Goal: Transaction & Acquisition: Purchase product/service

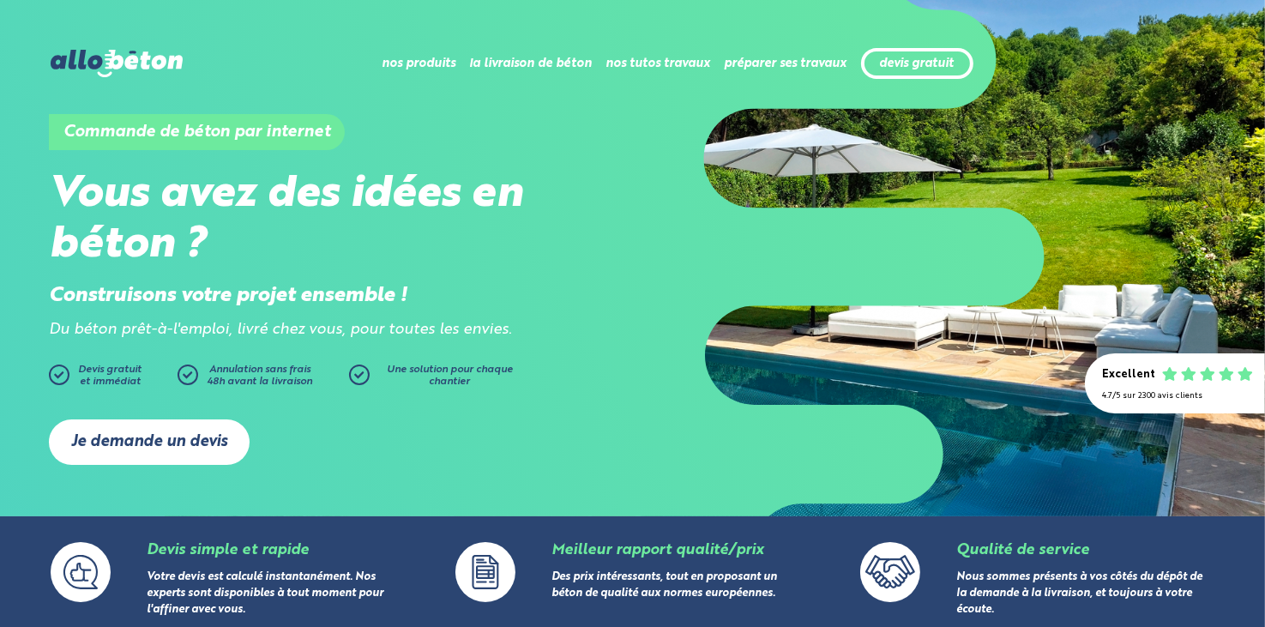
click at [136, 441] on link "Je demande un devis" at bounding box center [149, 441] width 201 height 45
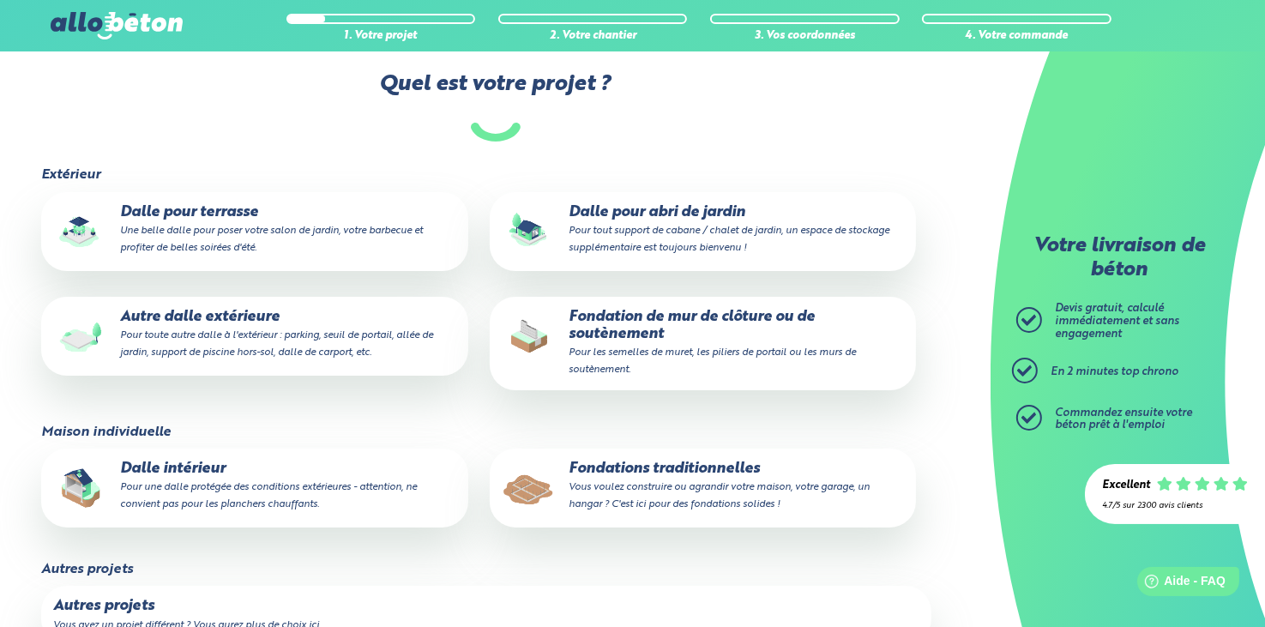
scroll to position [171, 0]
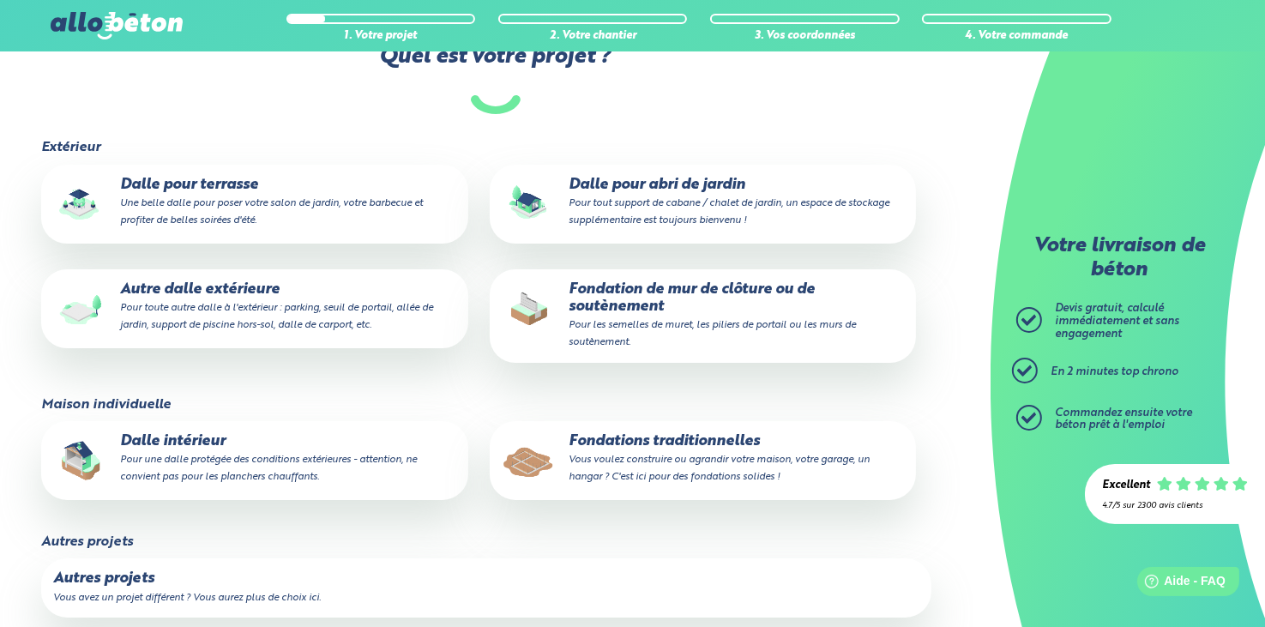
click at [667, 446] on p "Fondations traditionnelles Vous voulez construire ou agrandir votre maison, vot…" at bounding box center [703, 459] width 403 height 52
click at [0, 0] on input "Fondations traditionnelles Vous voulez construire ou agrandir votre maison, vot…" at bounding box center [0, 0] width 0 height 0
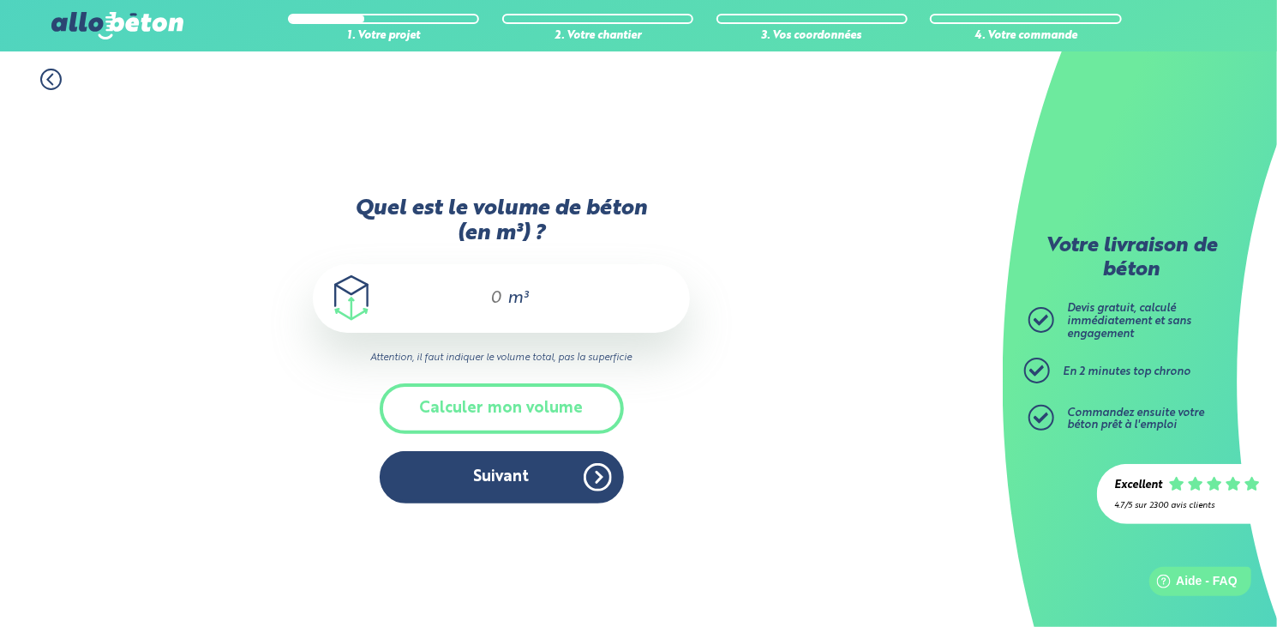
click at [496, 294] on input "Quel est le volume de béton (en m³) ?" at bounding box center [489, 298] width 29 height 21
type input "11.5"
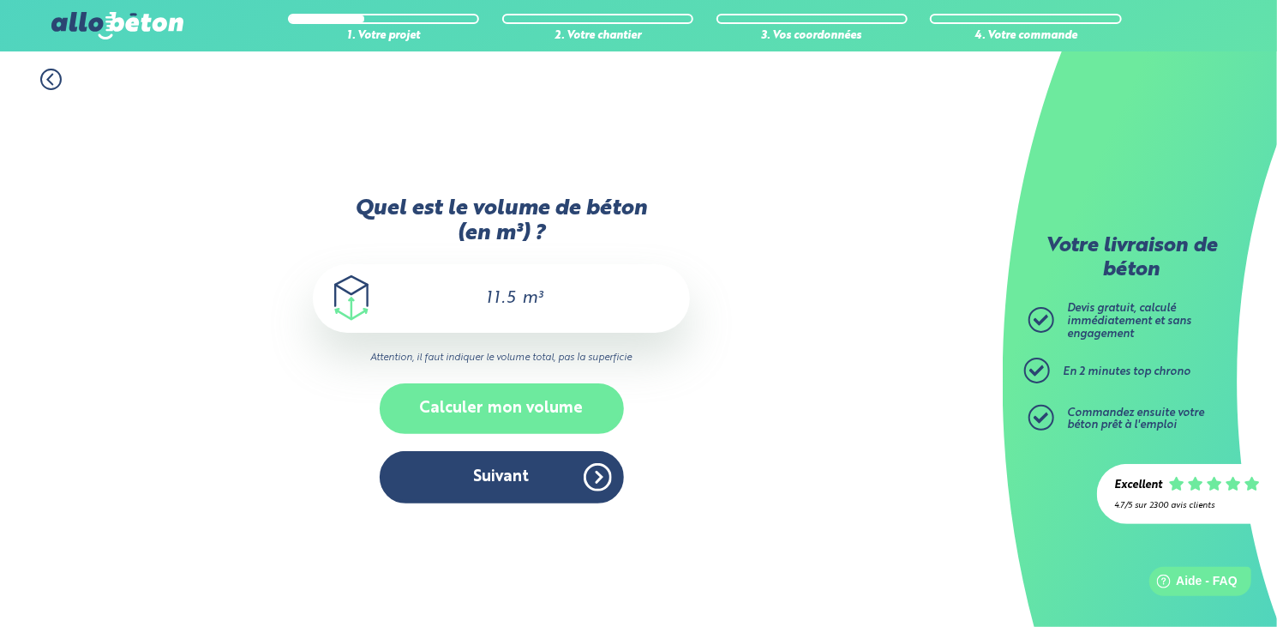
click at [508, 410] on button "Calculer mon volume" at bounding box center [502, 408] width 244 height 51
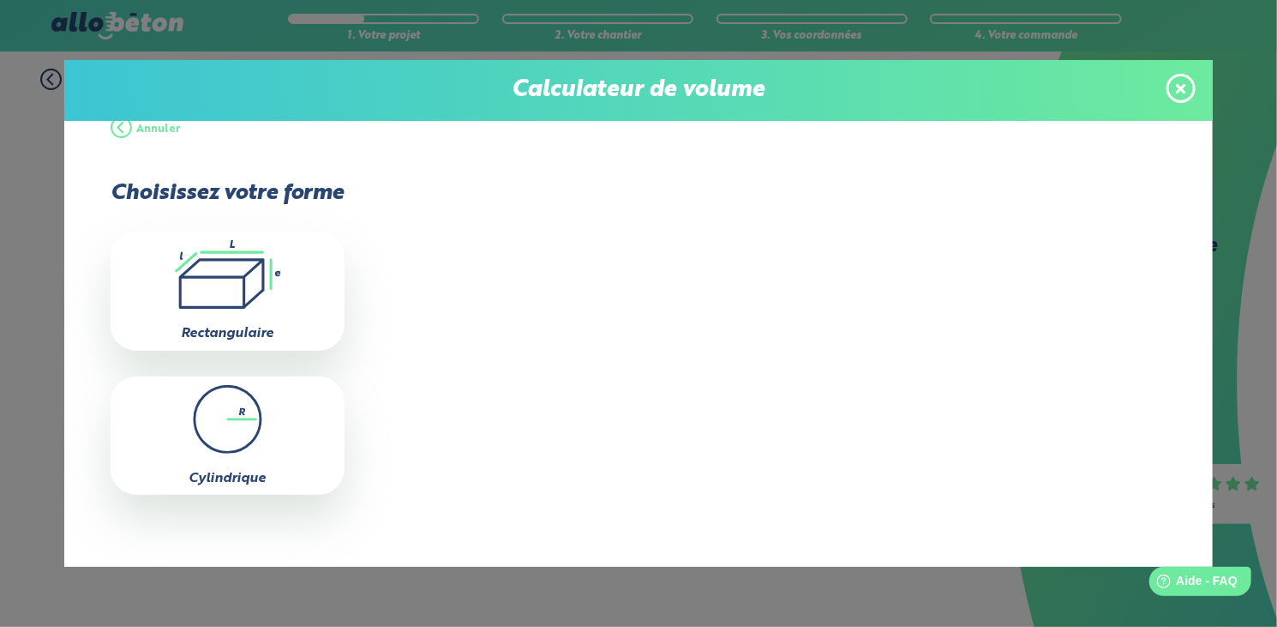
scroll to position [21, 0]
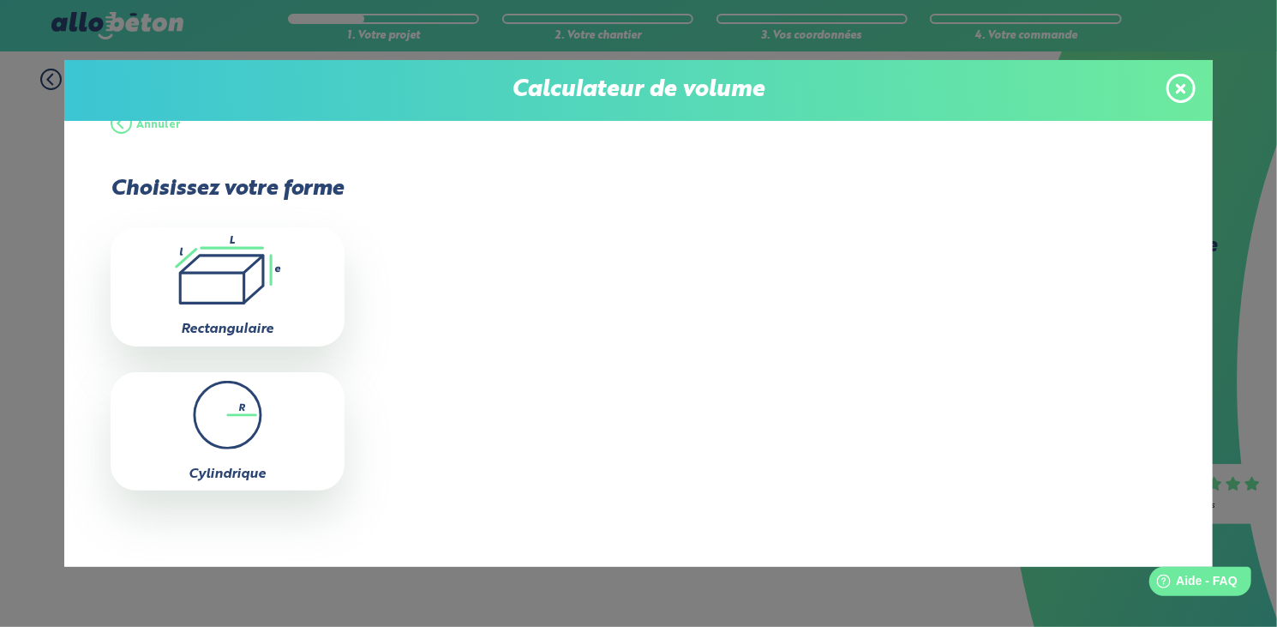
click at [1185, 93] on icon at bounding box center [1181, 88] width 10 height 10
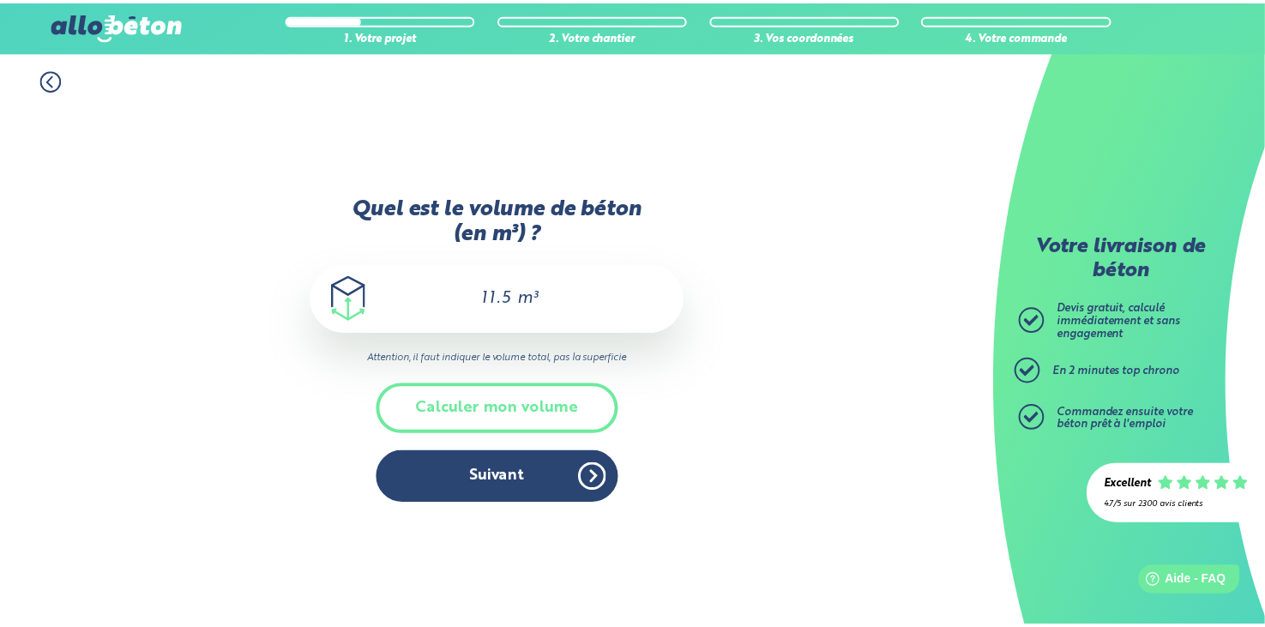
scroll to position [0, 0]
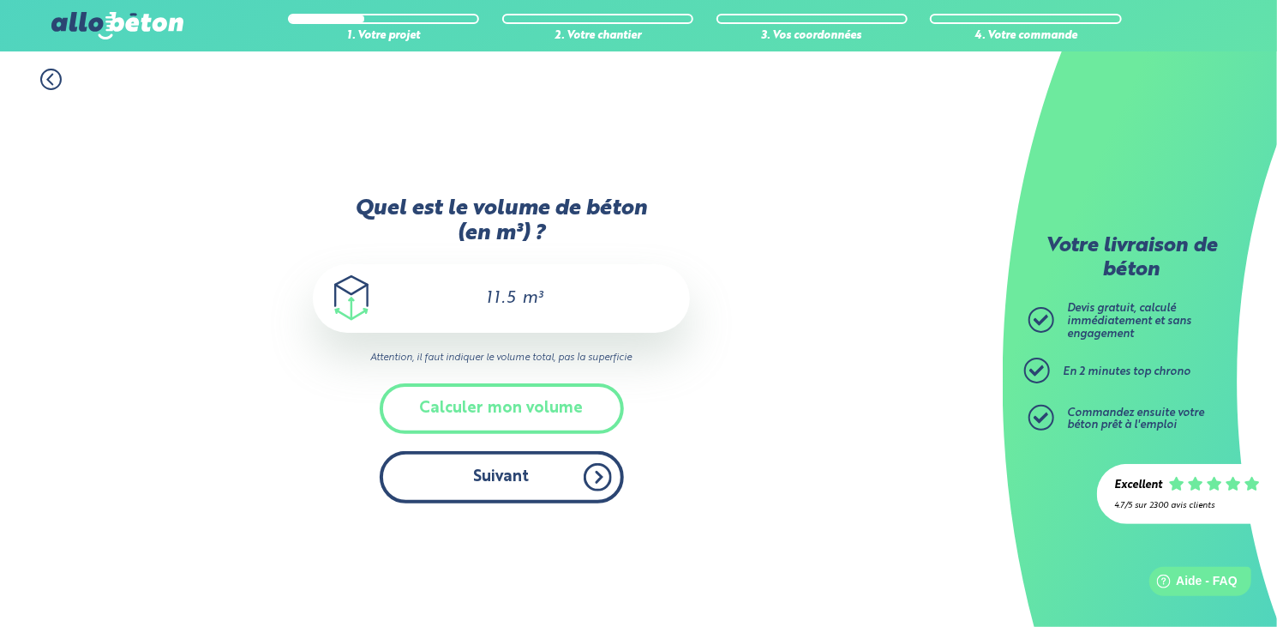
click at [506, 473] on button "Suivant" at bounding box center [502, 477] width 244 height 52
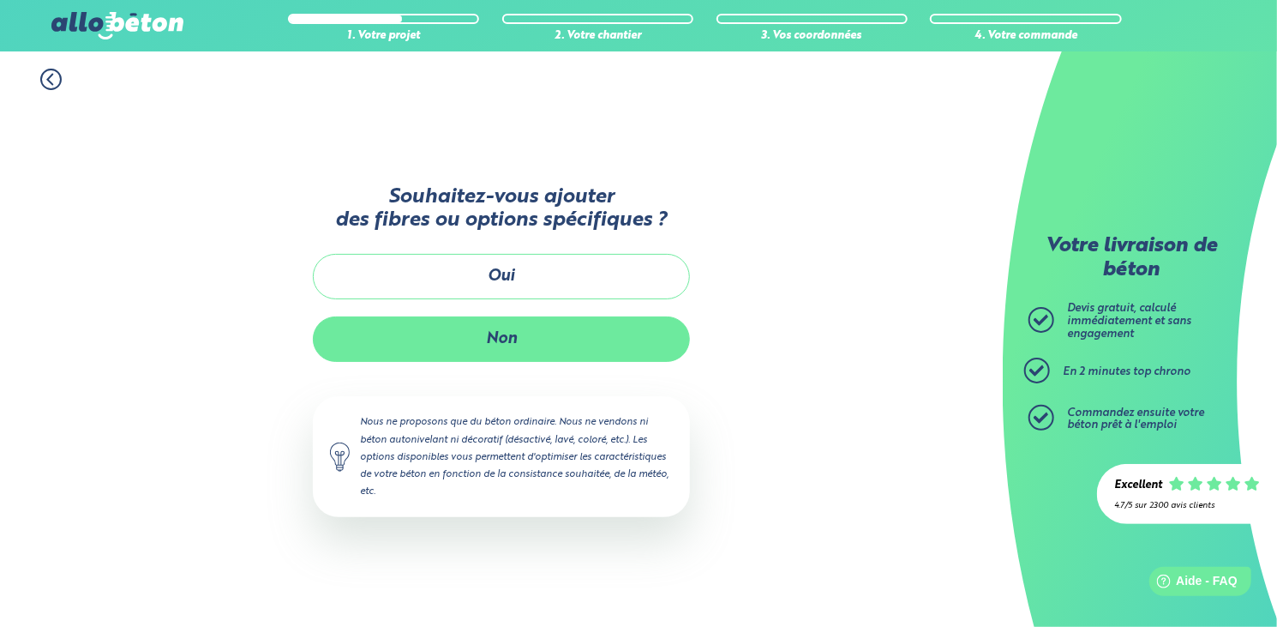
click at [500, 335] on button "Non" at bounding box center [501, 338] width 377 height 45
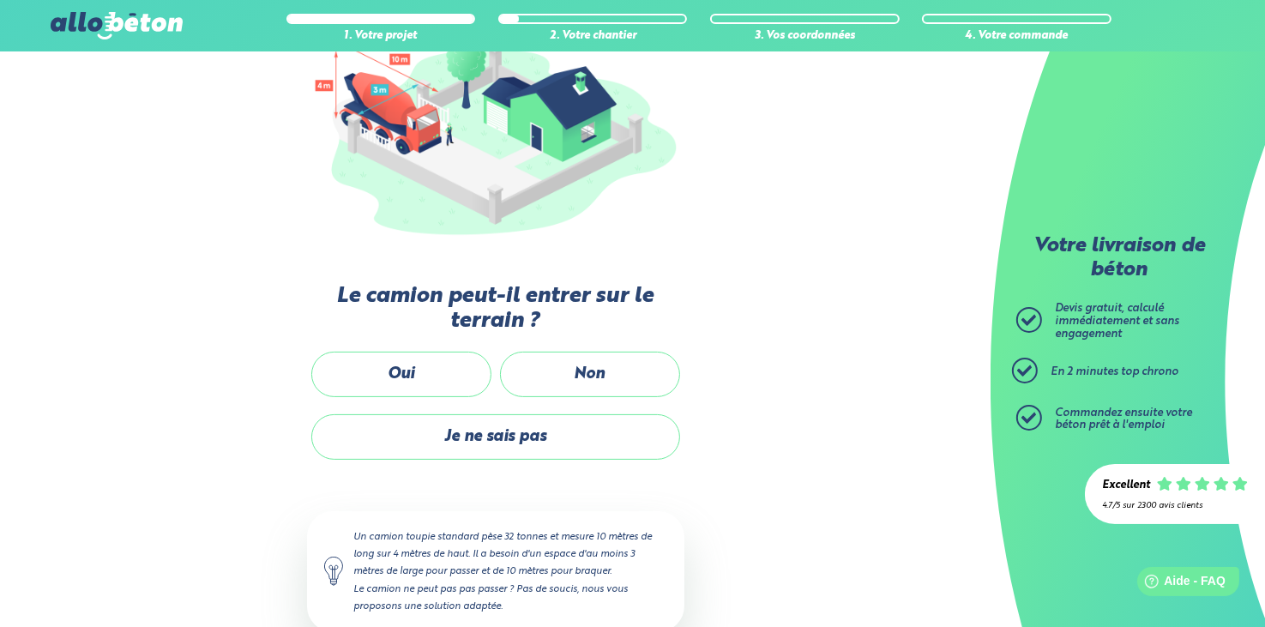
scroll to position [279, 0]
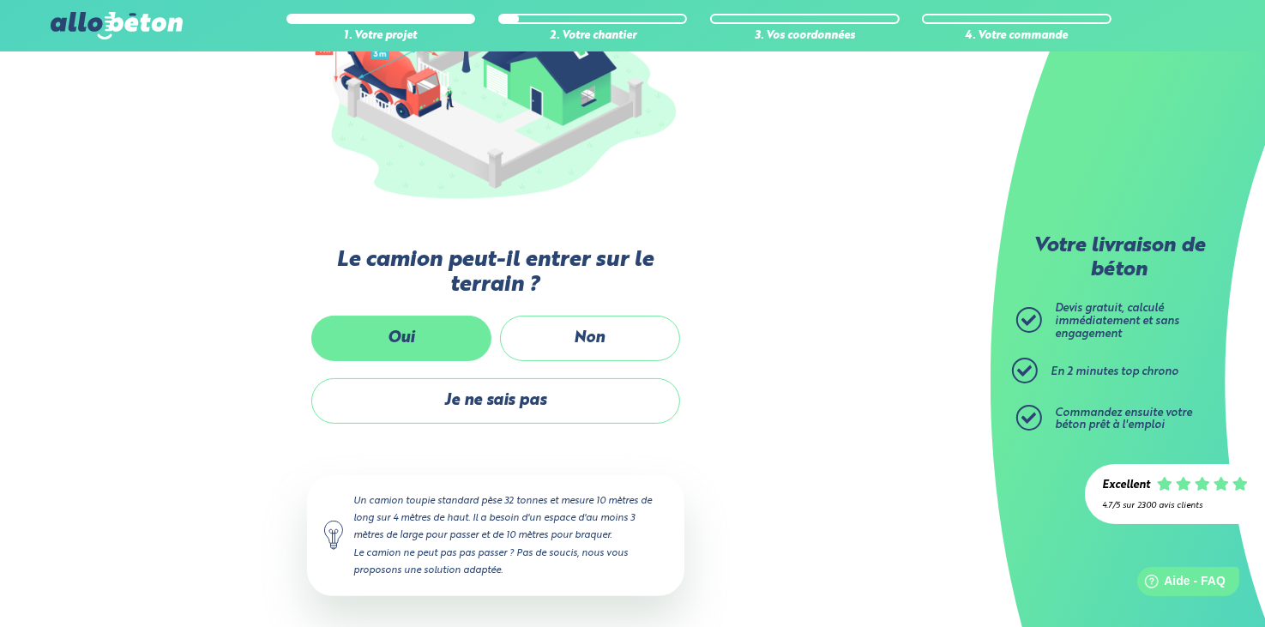
click at [381, 333] on label "Oui" at bounding box center [401, 338] width 180 height 45
click at [0, 0] on input "Oui" at bounding box center [0, 0] width 0 height 0
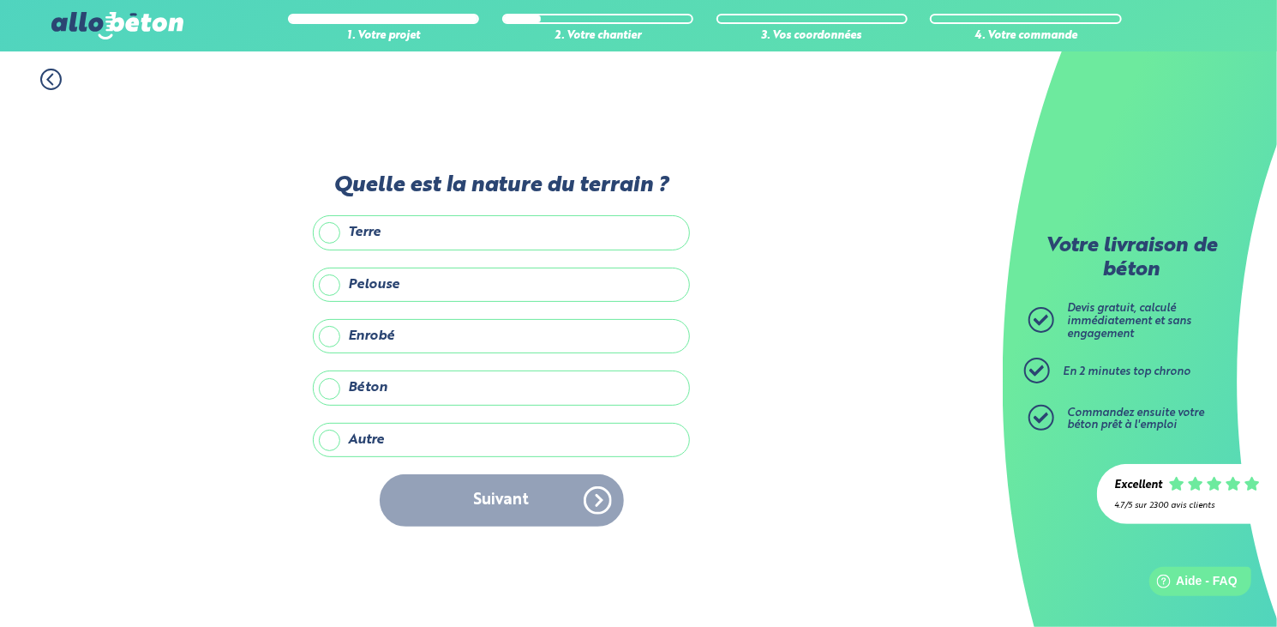
click at [335, 232] on label "Terre" at bounding box center [501, 232] width 377 height 34
click at [0, 0] on input "Terre" at bounding box center [0, 0] width 0 height 0
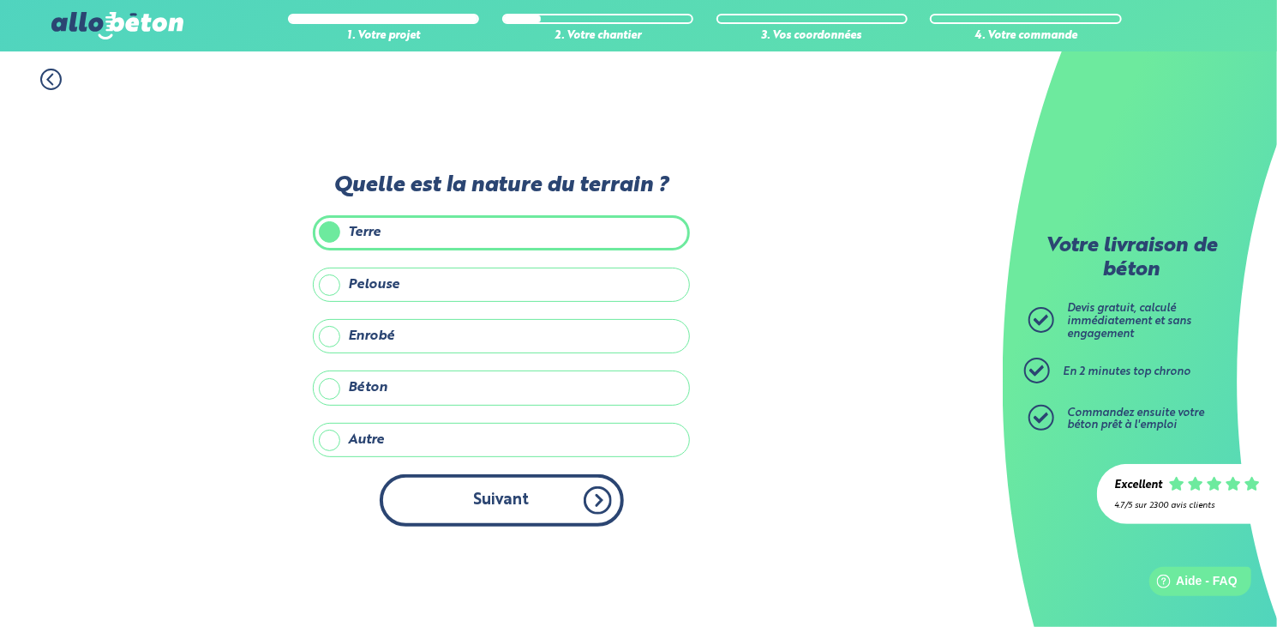
click at [480, 493] on button "Suivant" at bounding box center [502, 500] width 244 height 52
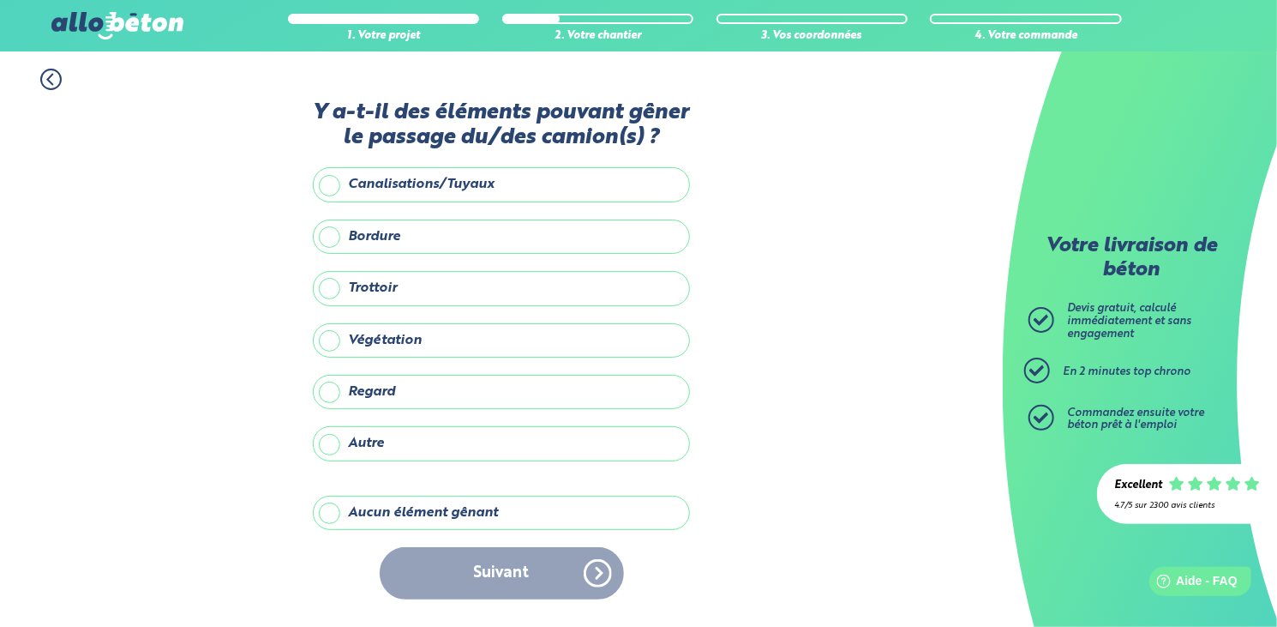
click at [418, 514] on label "Aucun élément gênant" at bounding box center [501, 513] width 377 height 34
click at [0, 0] on input "Aucun élément gênant" at bounding box center [0, 0] width 0 height 0
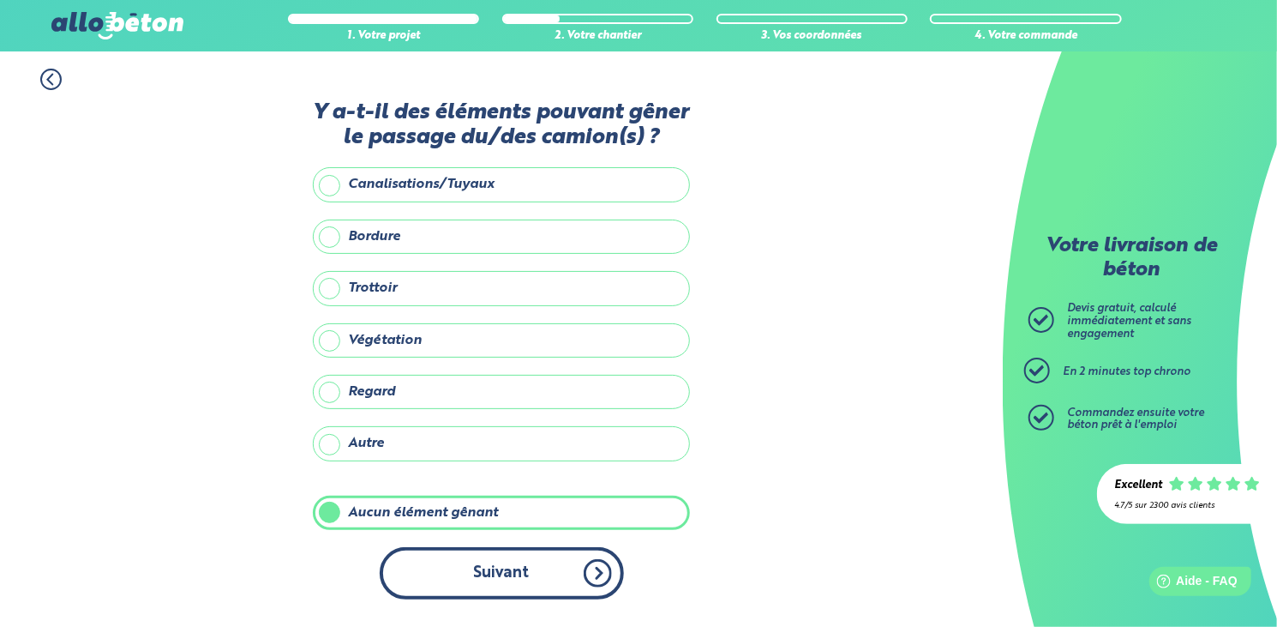
click at [486, 568] on button "Suivant" at bounding box center [502, 573] width 244 height 52
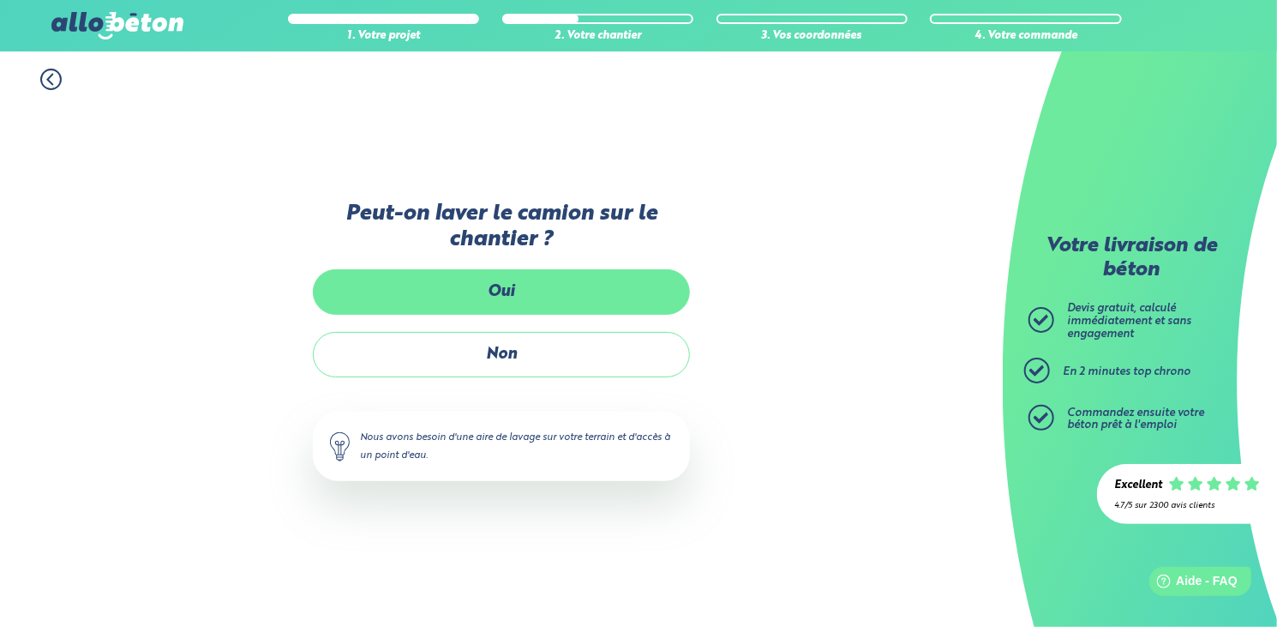
click at [528, 301] on label "Oui" at bounding box center [501, 291] width 377 height 45
click at [0, 0] on input "Oui" at bounding box center [0, 0] width 0 height 0
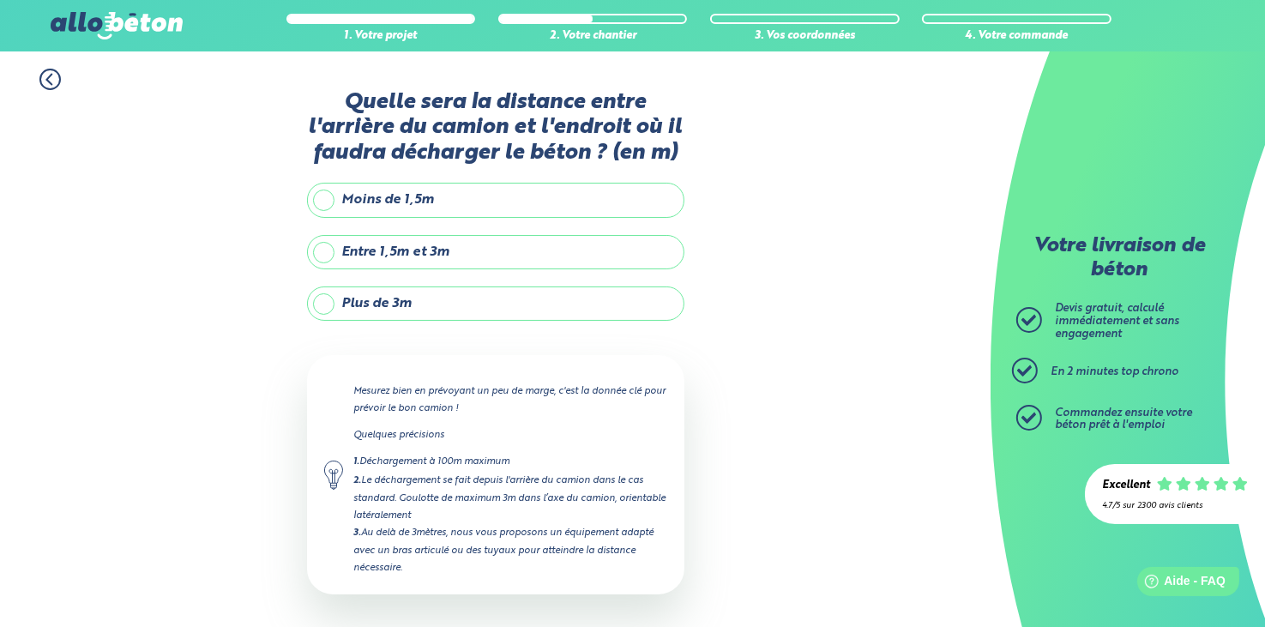
click at [326, 249] on label "Entre 1,5m et 3m" at bounding box center [495, 252] width 377 height 34
click at [0, 0] on input "Entre 1,5m et 3m" at bounding box center [0, 0] width 0 height 0
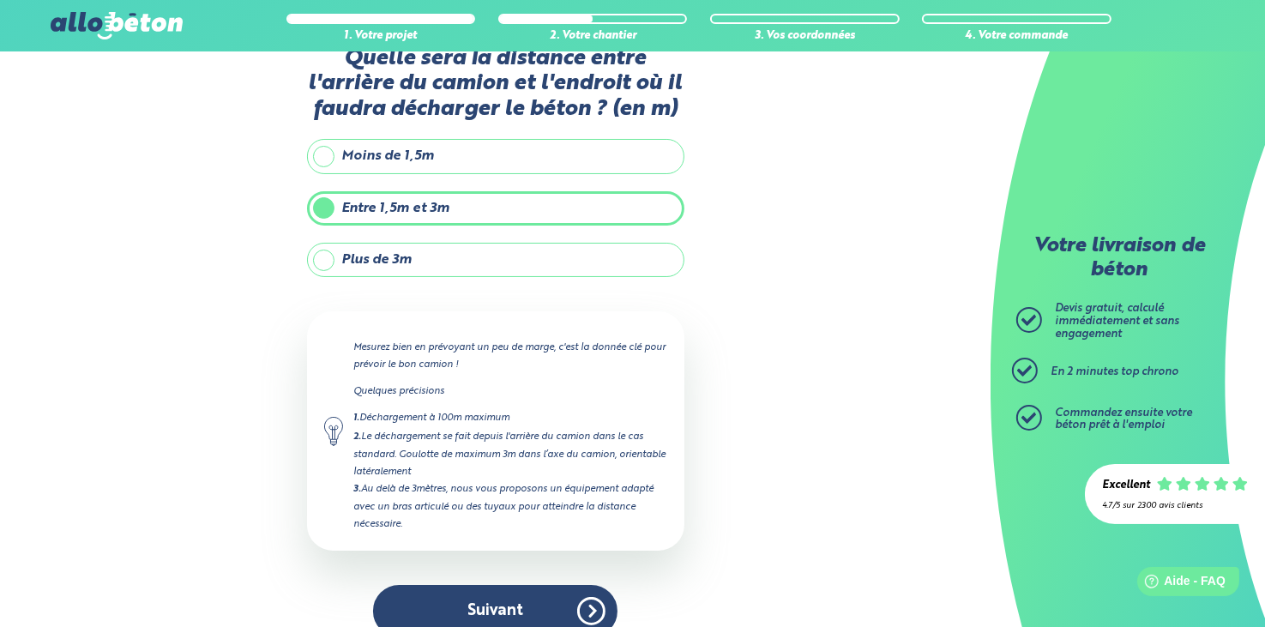
scroll to position [66, 0]
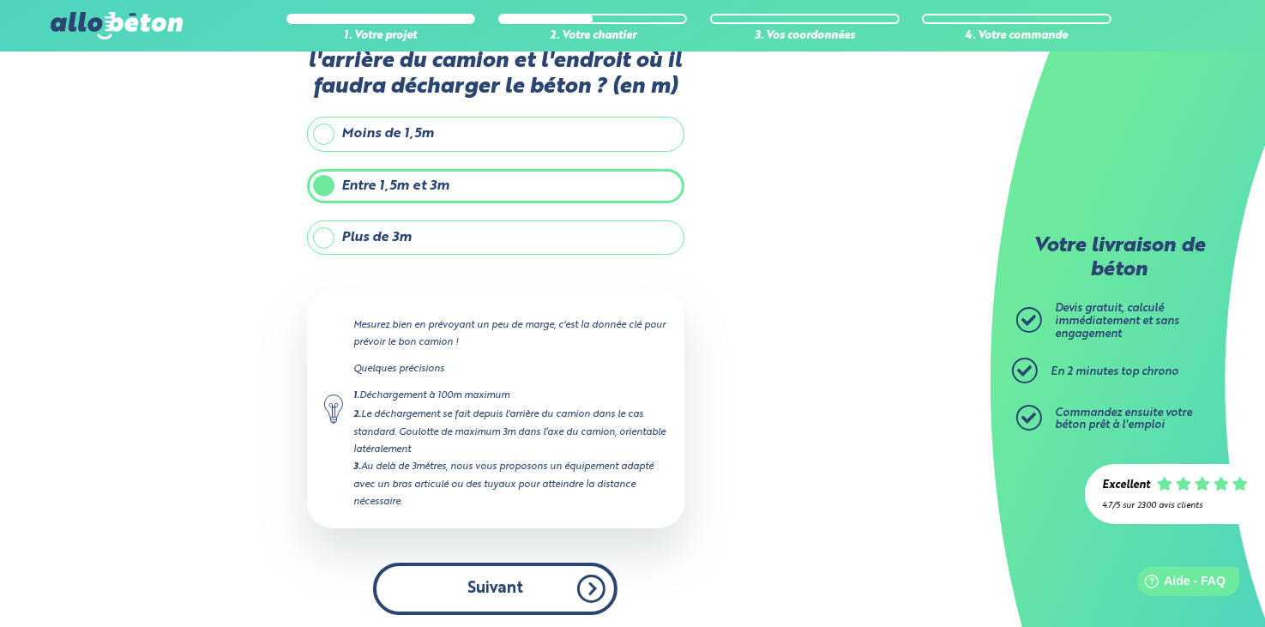
click at [492, 578] on button "Suivant" at bounding box center [495, 588] width 244 height 52
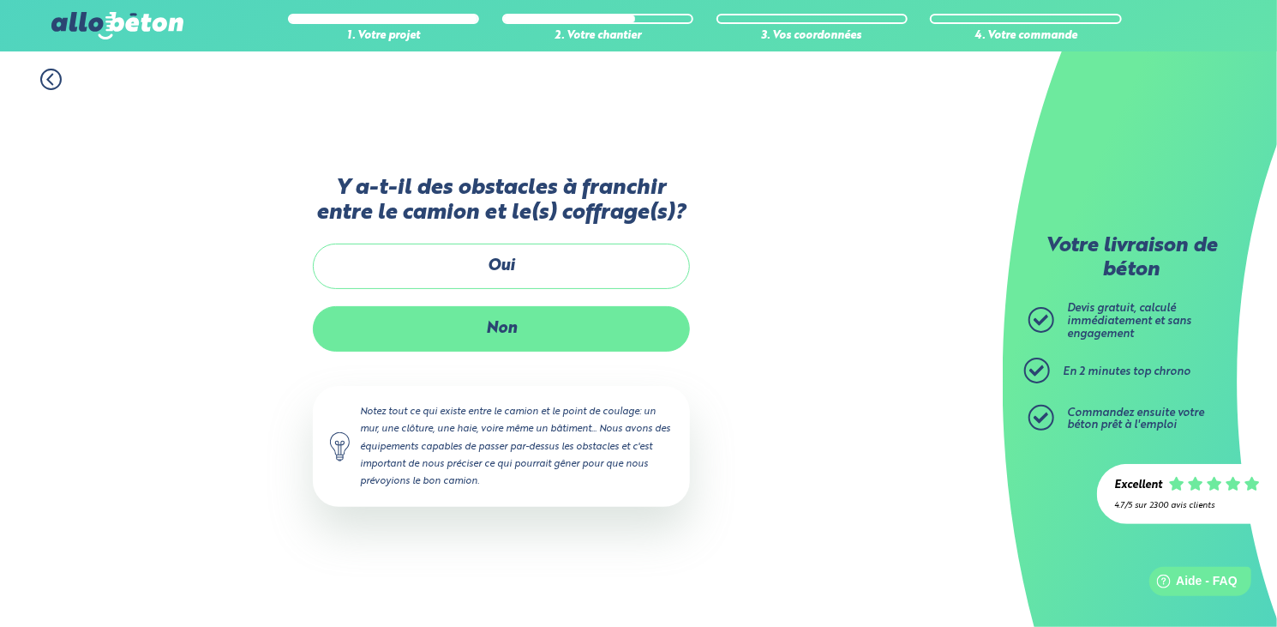
click at [518, 332] on label "Non" at bounding box center [501, 328] width 377 height 45
click at [0, 0] on input "Non" at bounding box center [0, 0] width 0 height 0
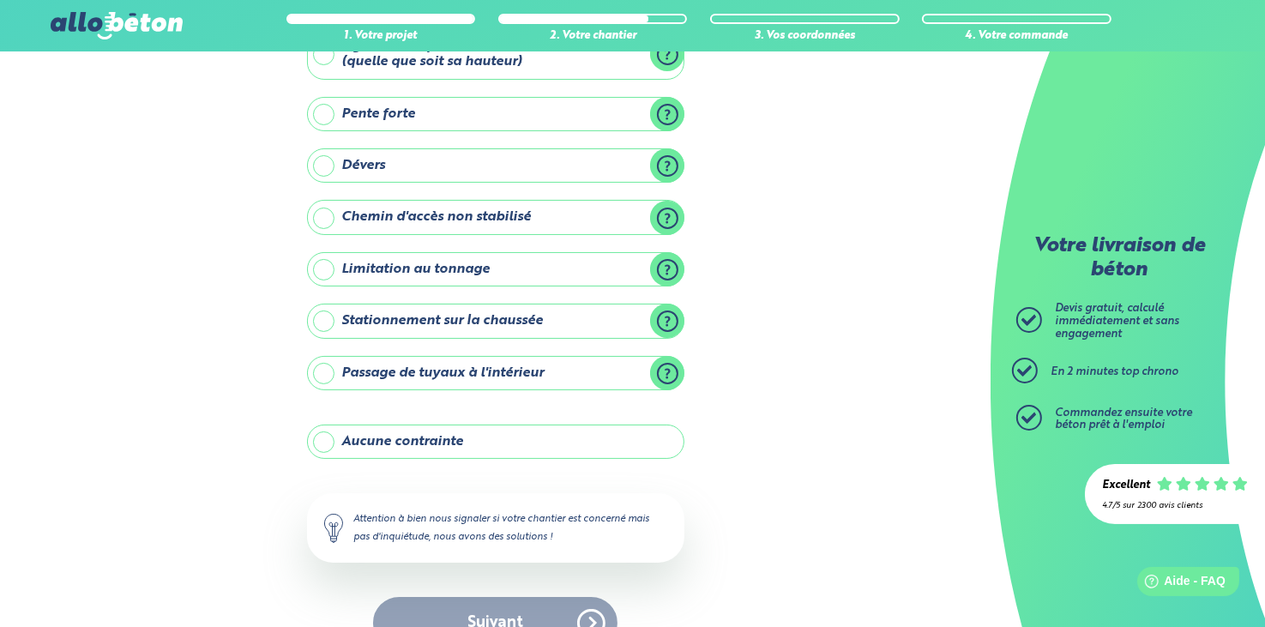
scroll to position [165, 0]
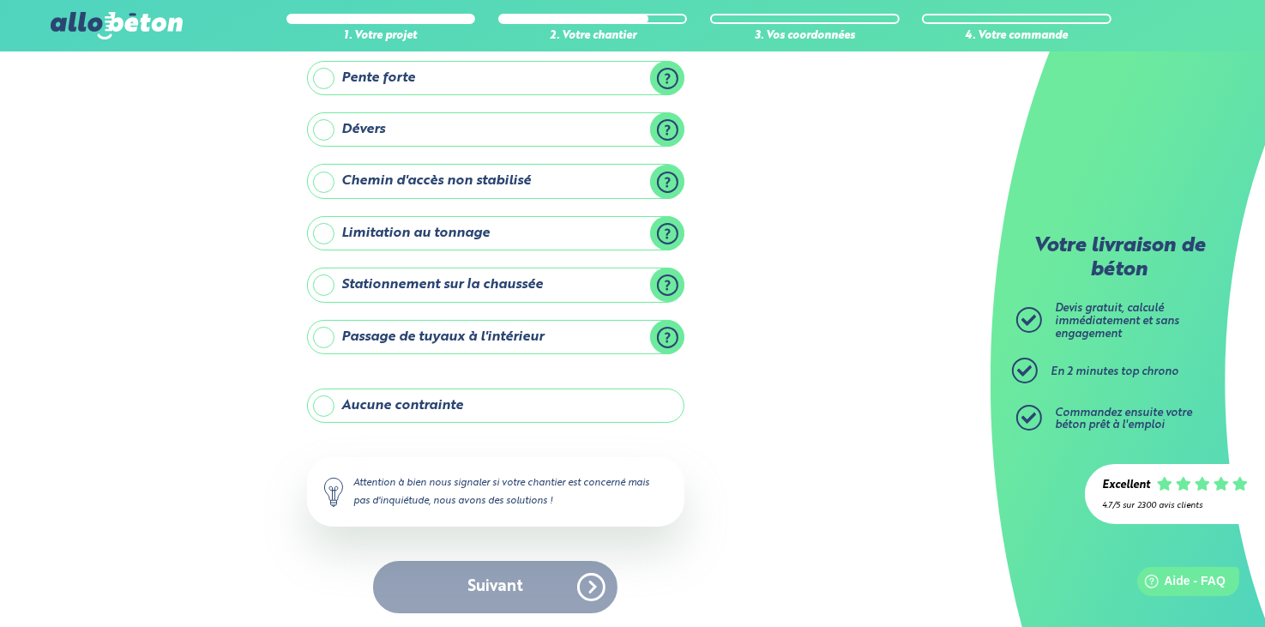
click at [457, 400] on label "Aucune contrainte" at bounding box center [495, 405] width 377 height 34
click at [0, 0] on input "Aucune contrainte" at bounding box center [0, 0] width 0 height 0
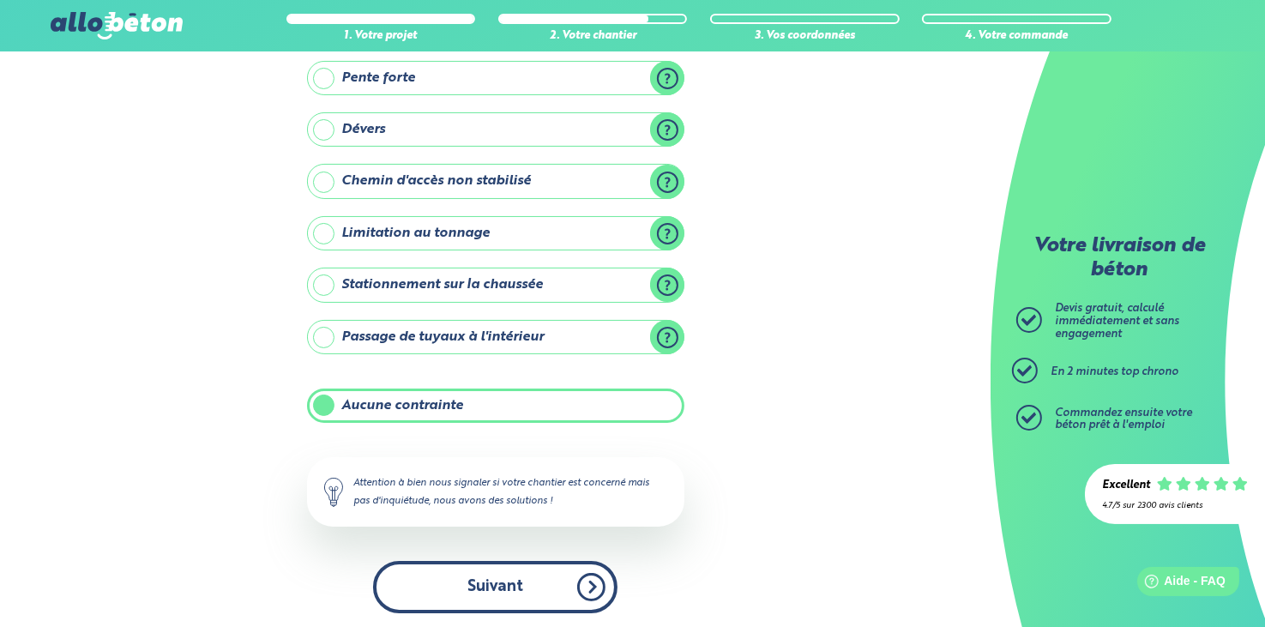
click at [512, 579] on button "Suivant" at bounding box center [495, 587] width 244 height 52
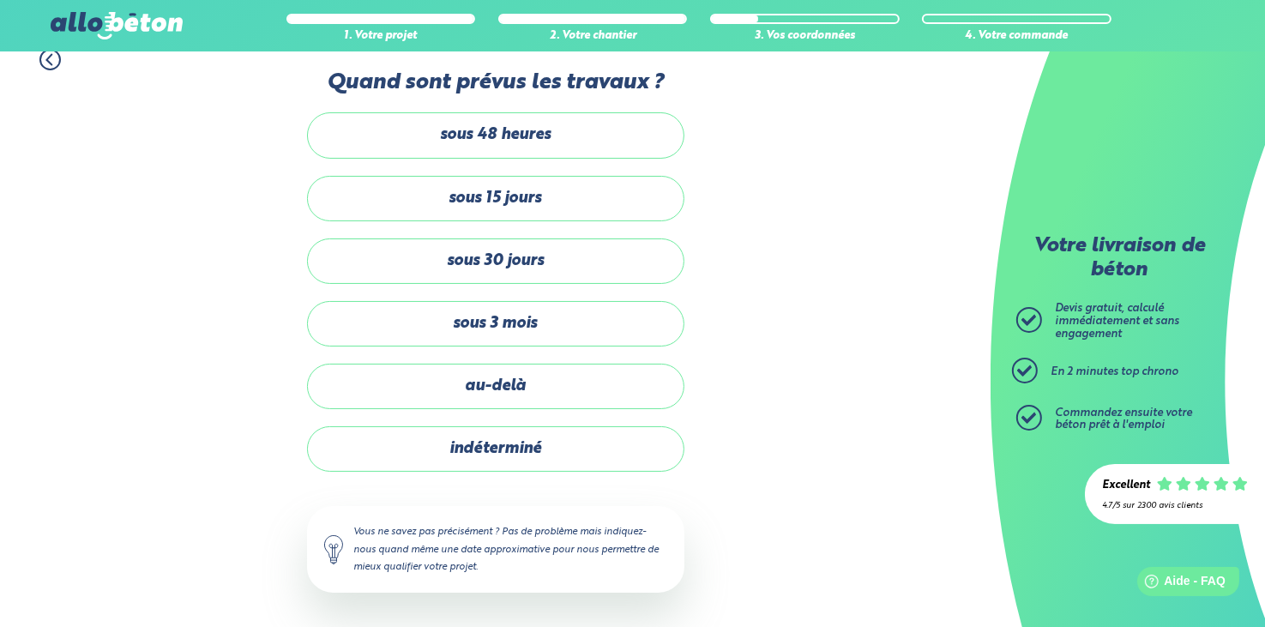
scroll to position [17, 0]
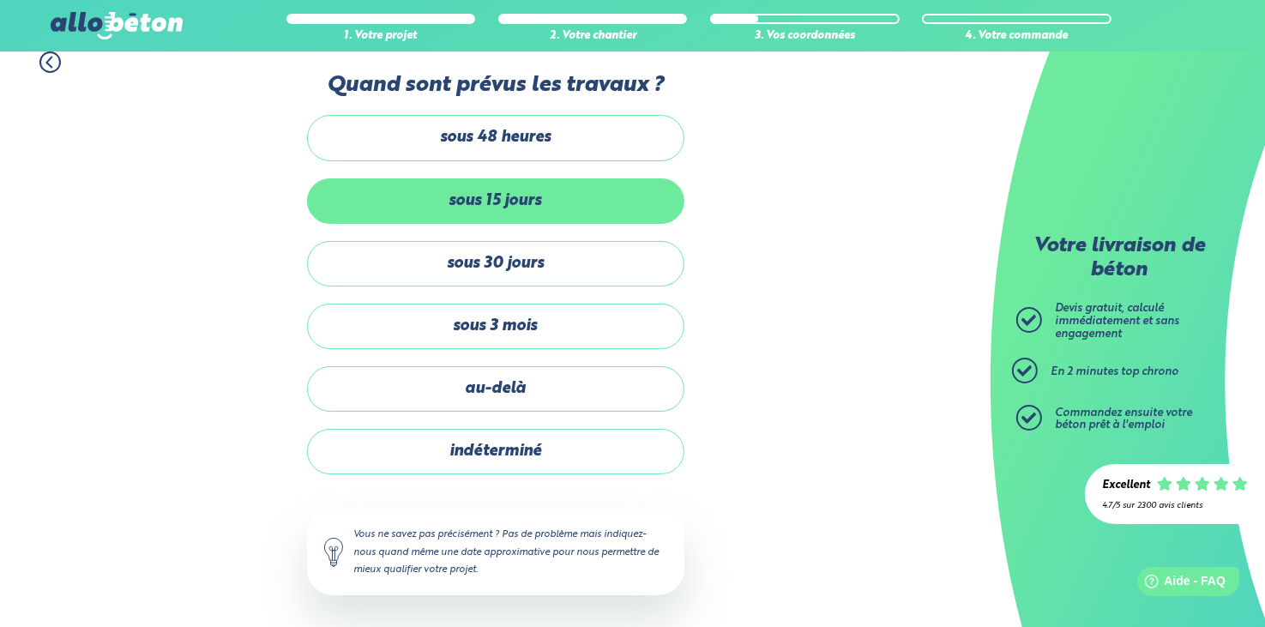
click at [504, 192] on label "sous 15 jours" at bounding box center [495, 200] width 377 height 45
click at [0, 0] on input "sous 15 jours" at bounding box center [0, 0] width 0 height 0
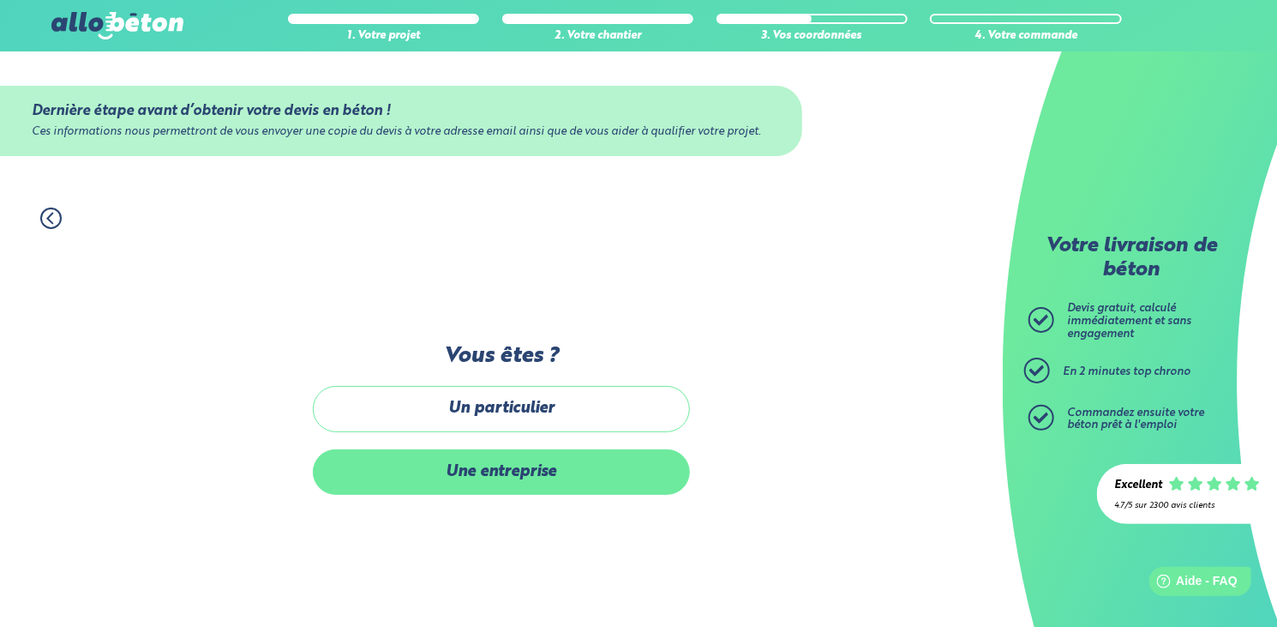
click at [518, 484] on label "Une entreprise" at bounding box center [501, 471] width 377 height 45
click at [0, 0] on input "Une entreprise" at bounding box center [0, 0] width 0 height 0
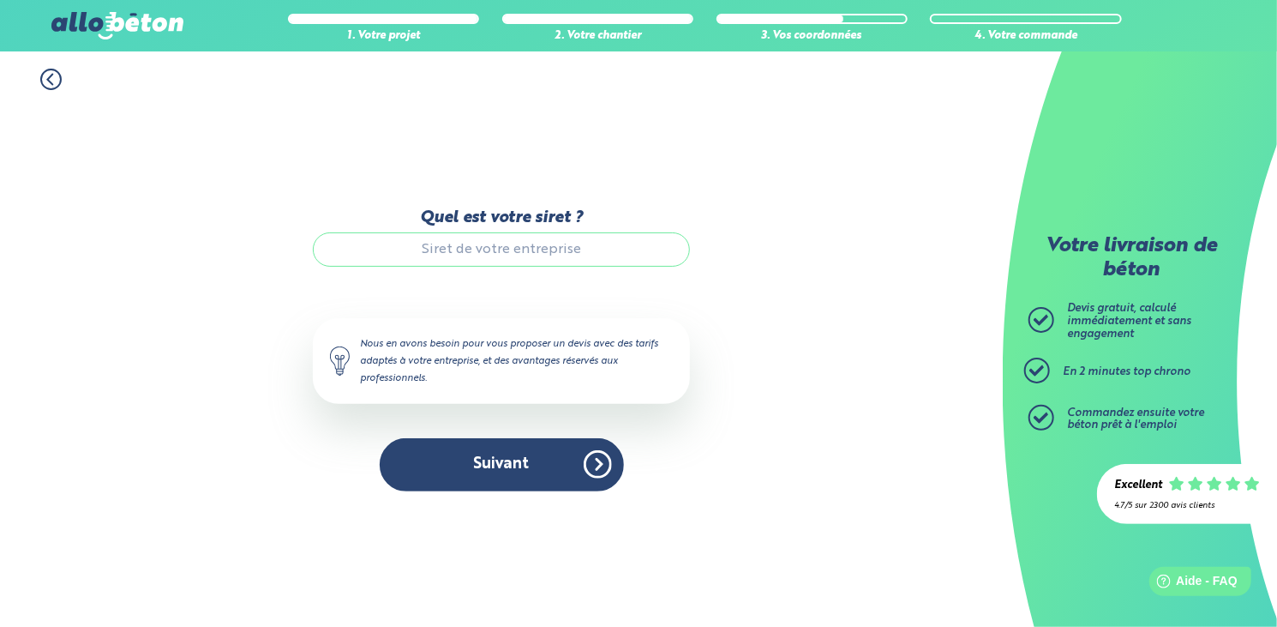
click at [490, 252] on input "Quel est votre siret ?" at bounding box center [501, 249] width 377 height 34
click at [438, 249] on input "Quel est votre siret ?" at bounding box center [501, 249] width 377 height 34
paste input "88177477200027"
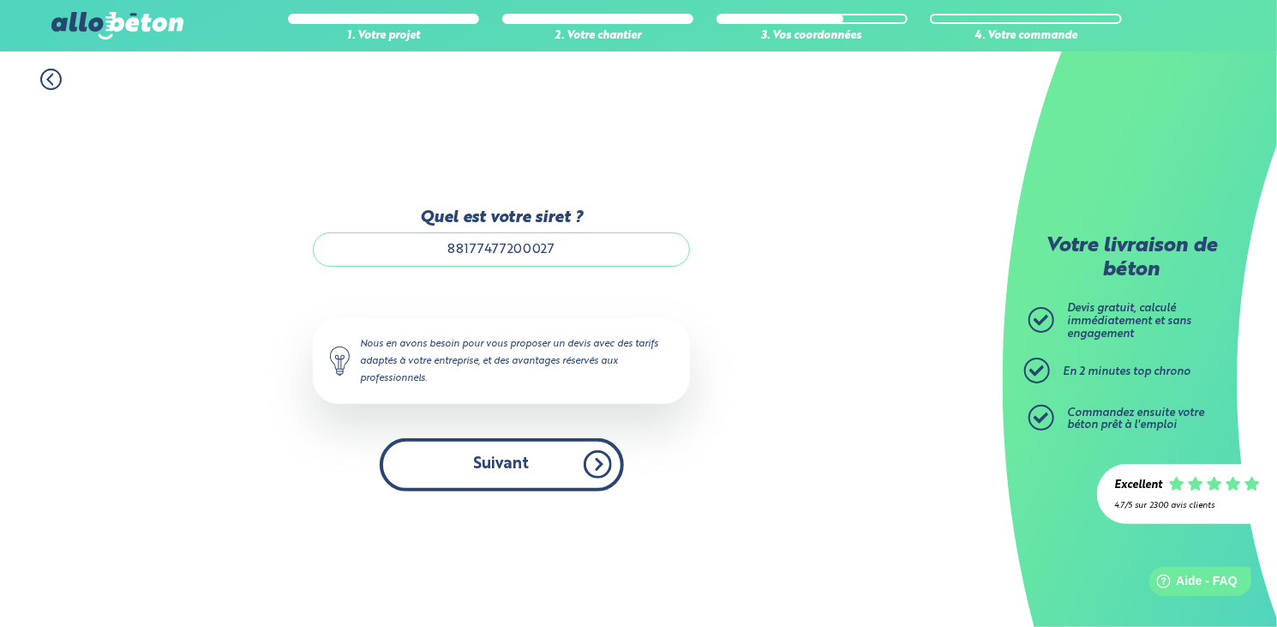
type input "88177477200027"
click at [496, 459] on button "Suivant" at bounding box center [502, 464] width 244 height 52
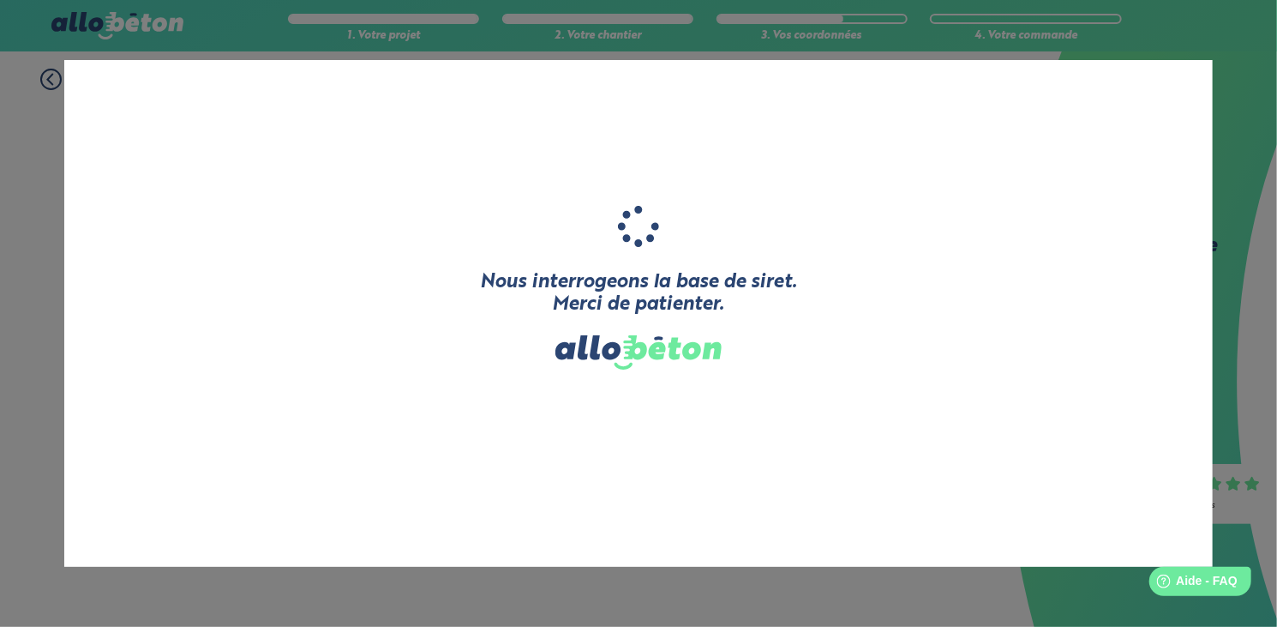
type input "YVELINES CONSTRUCTION ET RENOVATION DE L'HBAITAT"
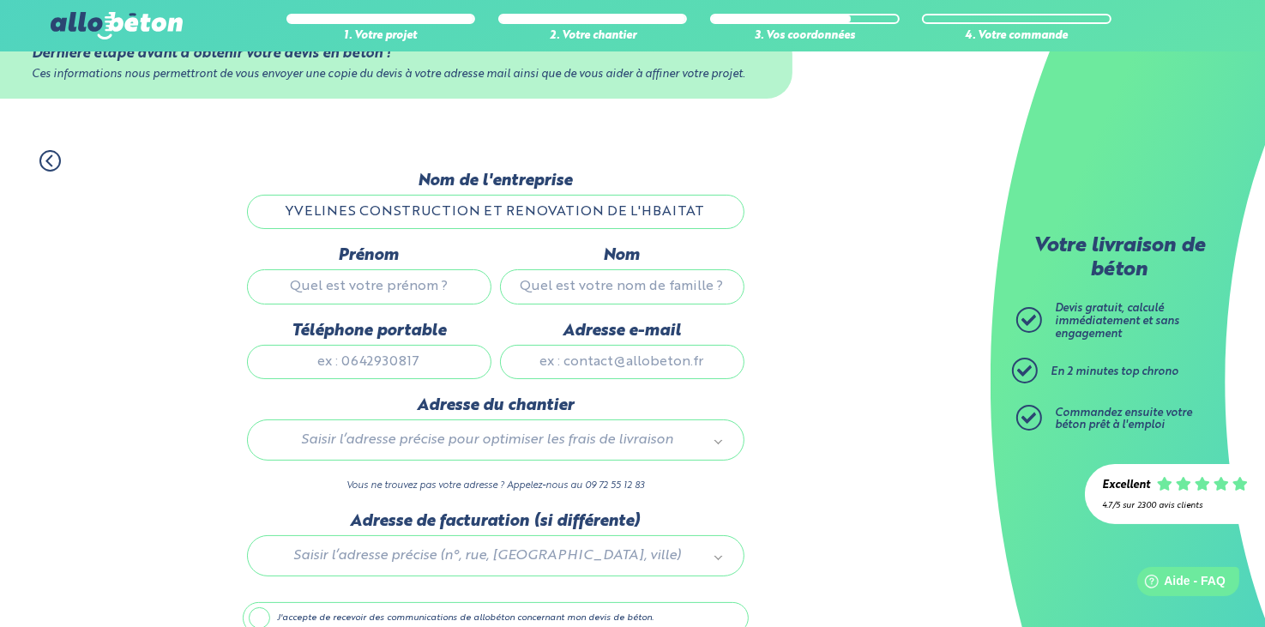
scroll to position [86, 0]
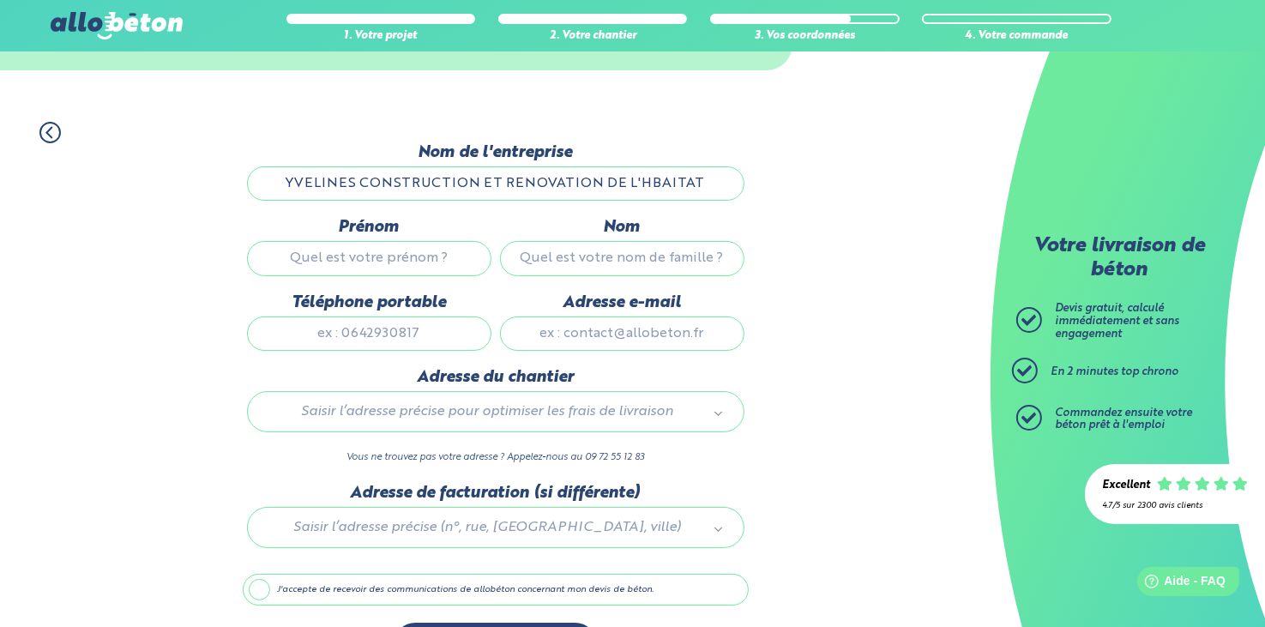
click at [389, 249] on input "Prénom" at bounding box center [369, 258] width 244 height 34
type input "Touzet"
type input "Grégory"
type input "0621613645"
type input "gregory.touzet@hotmail.fr"
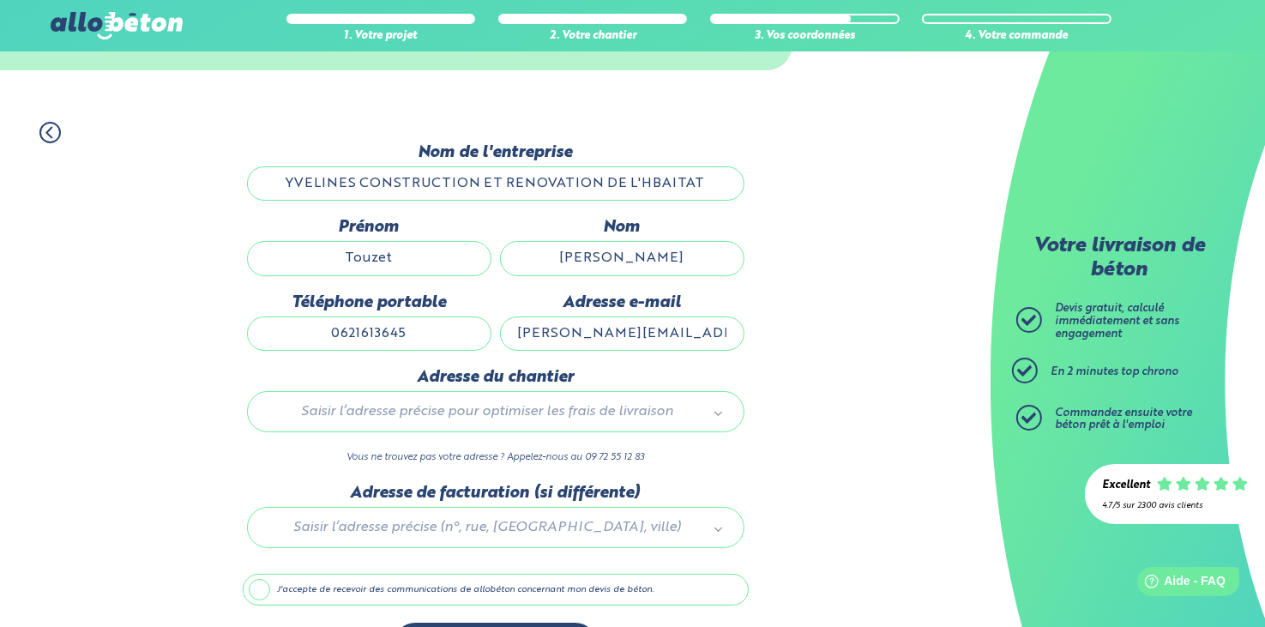
click at [415, 327] on input "0621613645" at bounding box center [369, 333] width 244 height 34
type input "0"
type input "0650922211"
click at [875, 246] on div "1. Votre projet 2. Votre chantier 3. Vos coordonnées 4. Votre commande Dernière…" at bounding box center [495, 395] width 990 height 580
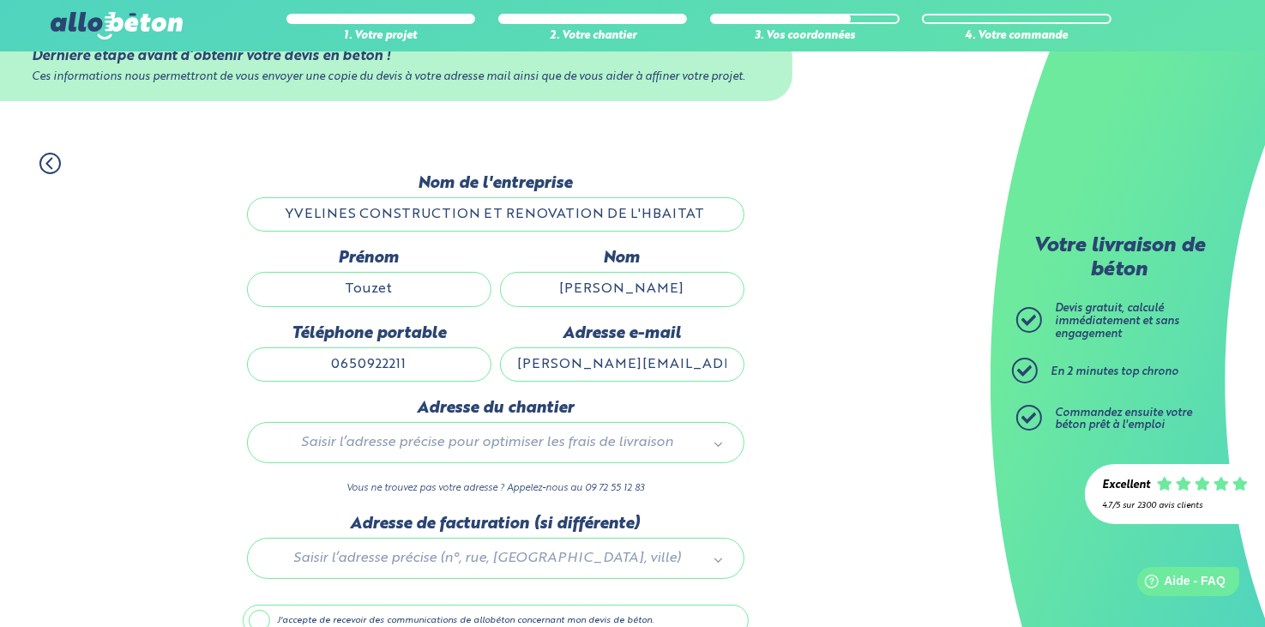
scroll to position [141, 0]
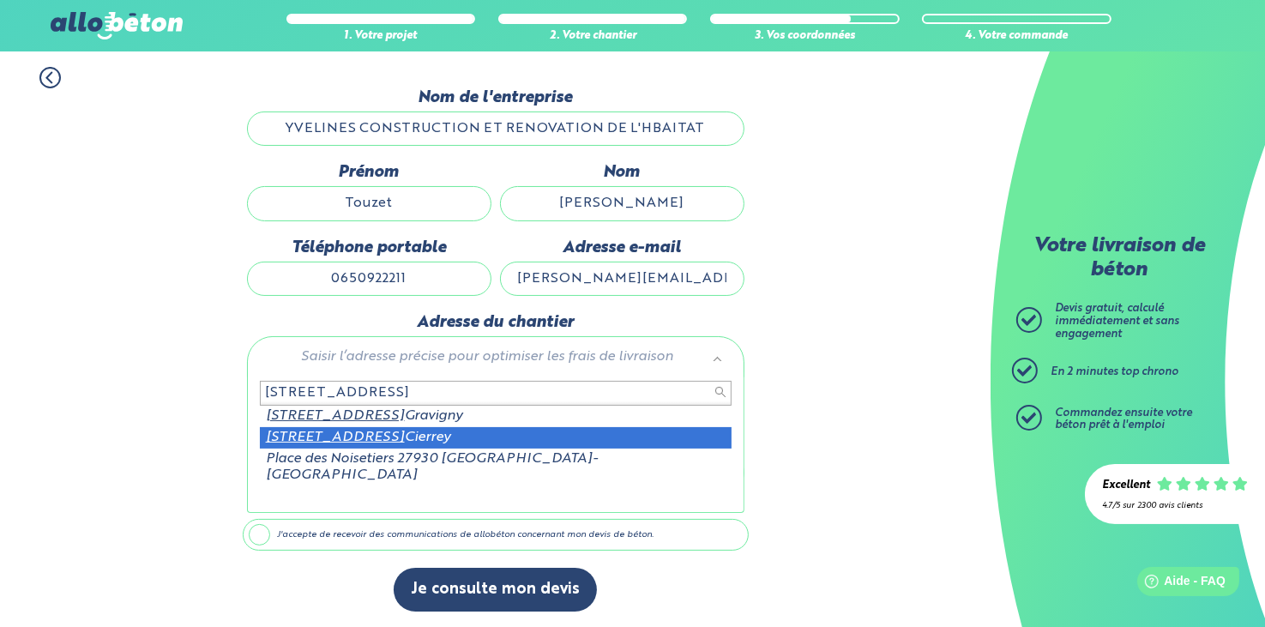
type input "8 rue des noisetiers 27930"
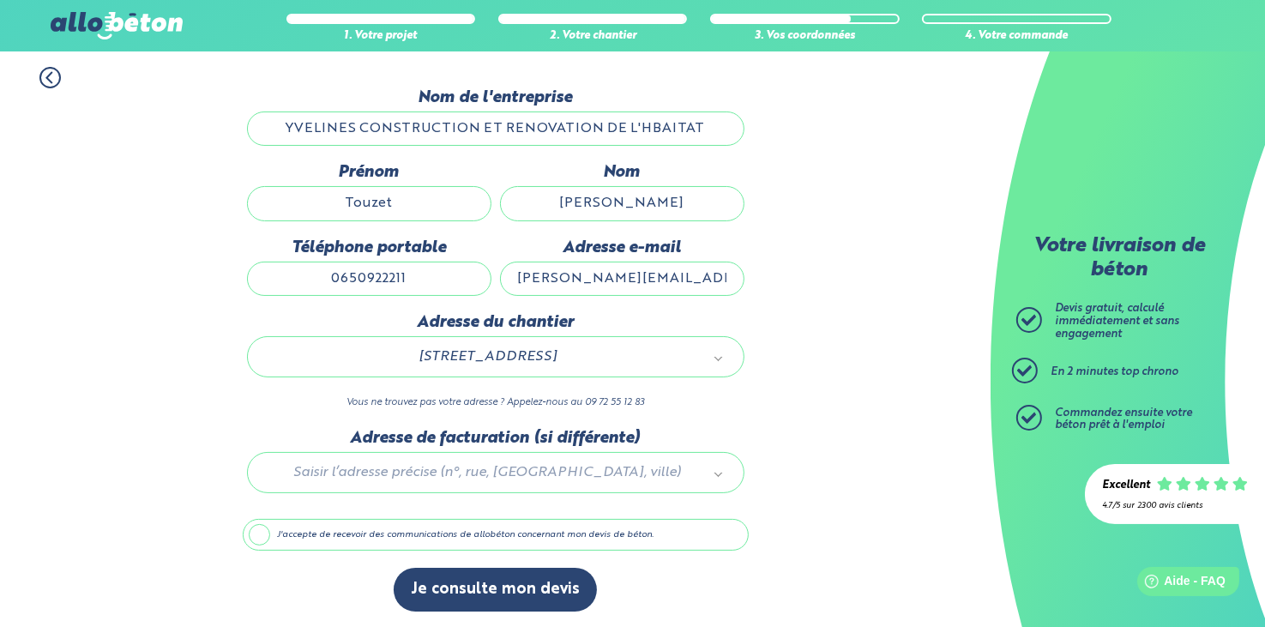
click at [267, 532] on label "J'accepte de recevoir des communications de allobéton concernant mon devis de b…" at bounding box center [496, 535] width 506 height 33
click at [0, 0] on input "J'accepte de recevoir des communications de allobéton concernant mon devis de b…" at bounding box center [0, 0] width 0 height 0
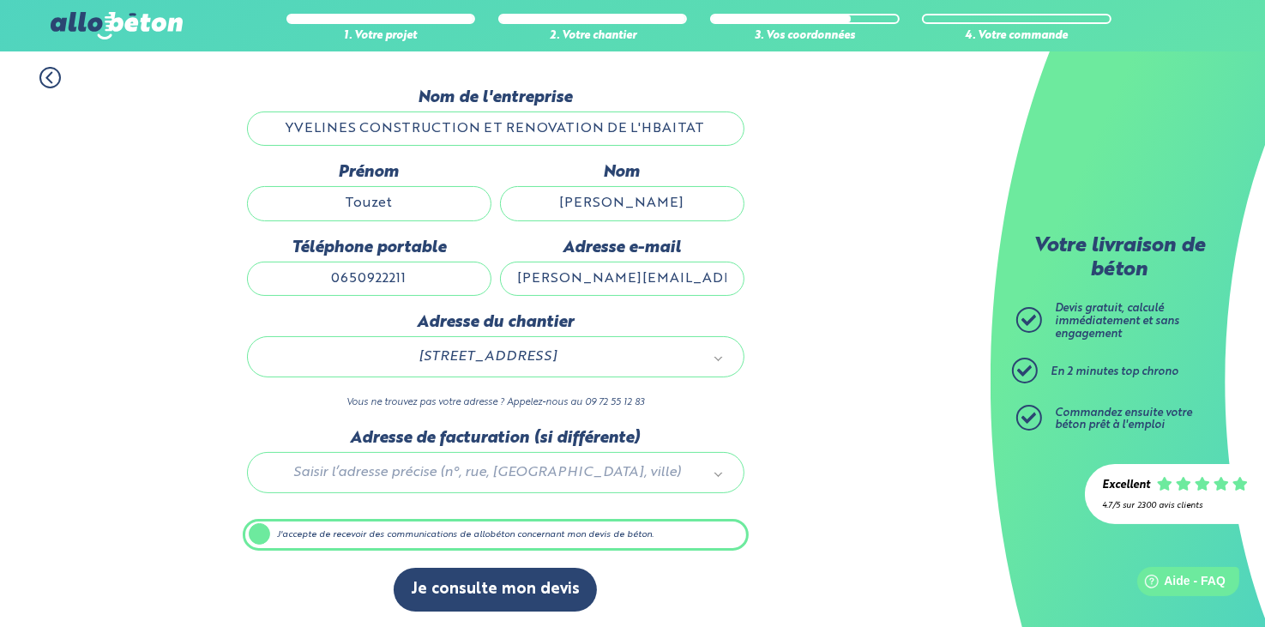
scroll to position [140, 0]
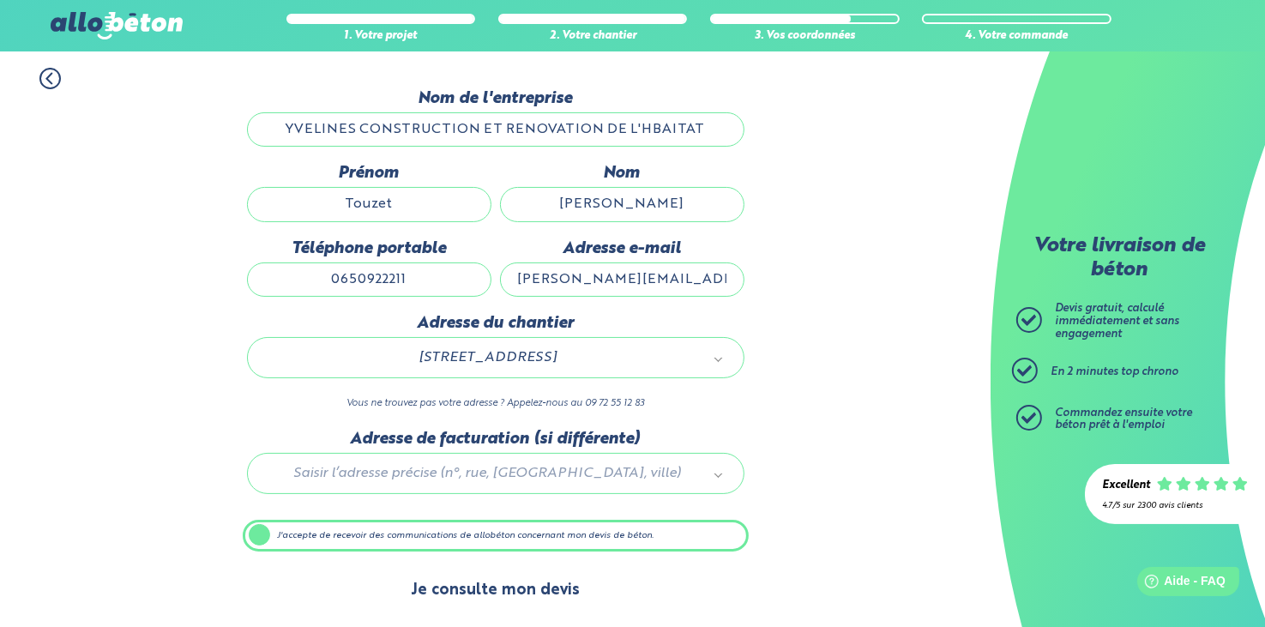
click at [497, 584] on button "Je consulte mon devis" at bounding box center [495, 590] width 203 height 44
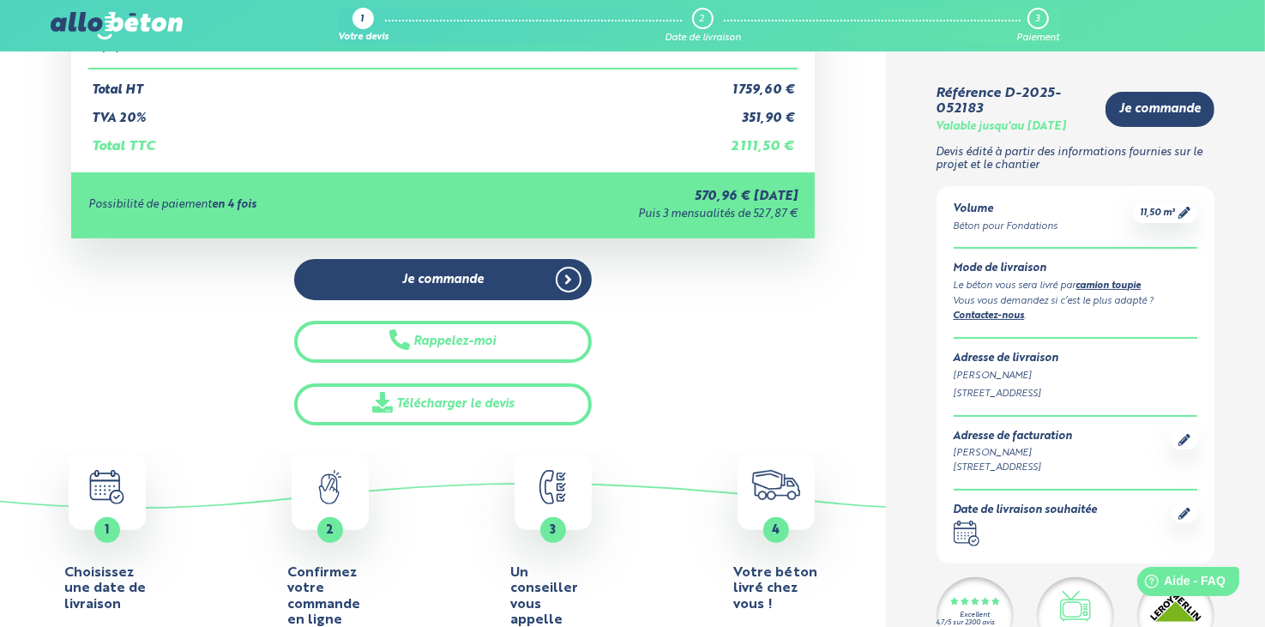
scroll to position [343, 0]
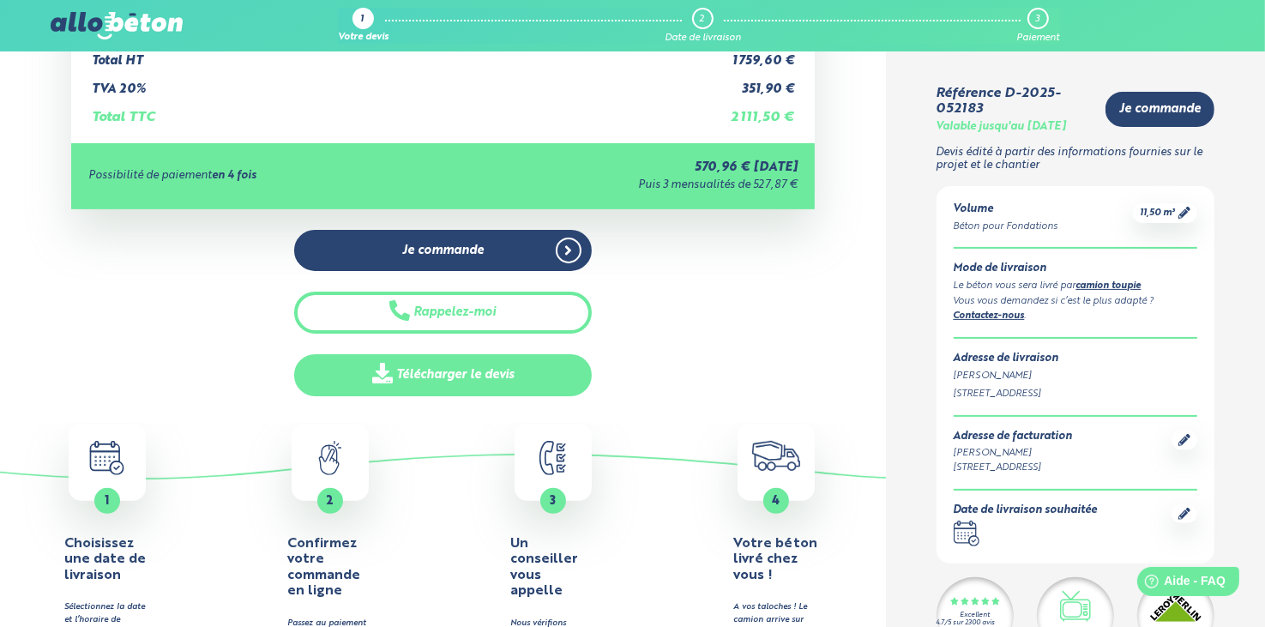
click at [457, 375] on link "Télécharger le devis" at bounding box center [443, 375] width 298 height 42
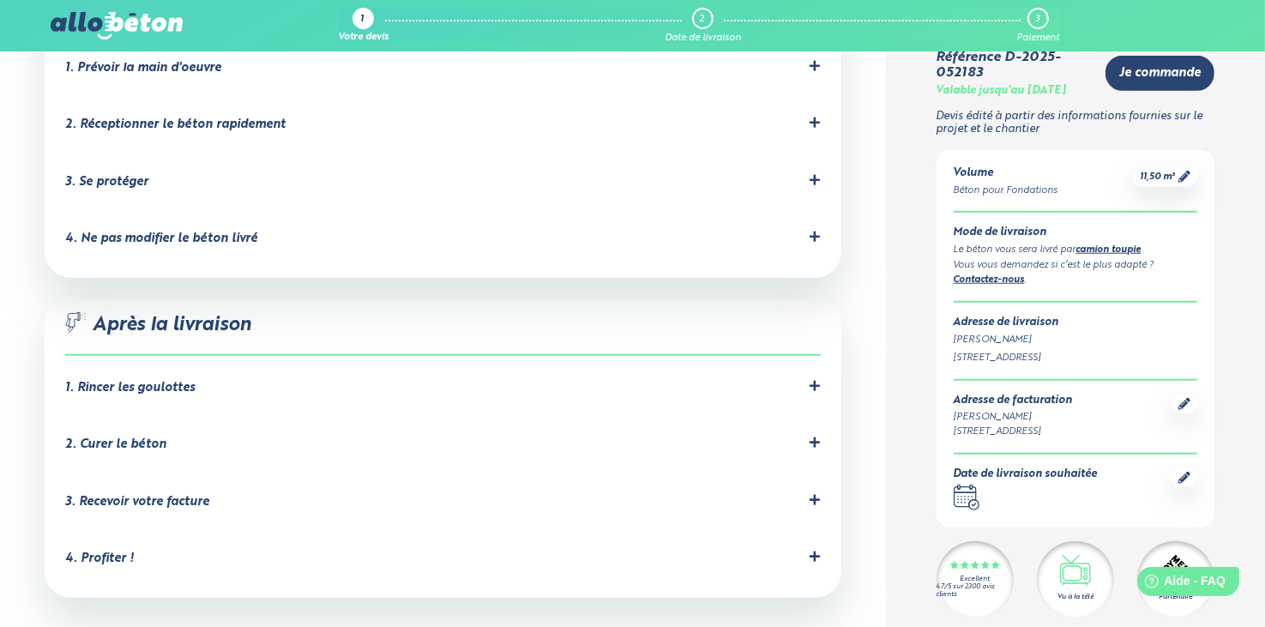
scroll to position [1492, 0]
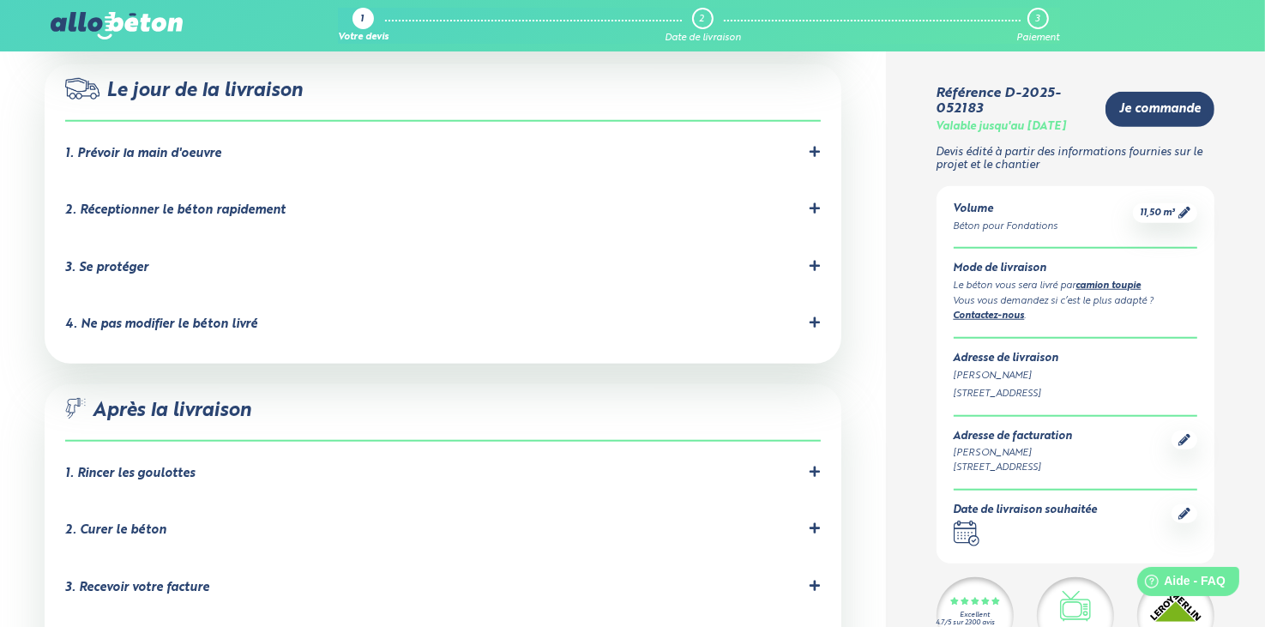
click at [968, 532] on circle at bounding box center [968, 532] width 1 height 1
click at [1025, 504] on div "Date de livraison souhaitée" at bounding box center [1025, 510] width 144 height 13
click at [1185, 508] on icon at bounding box center [1184, 514] width 12 height 12
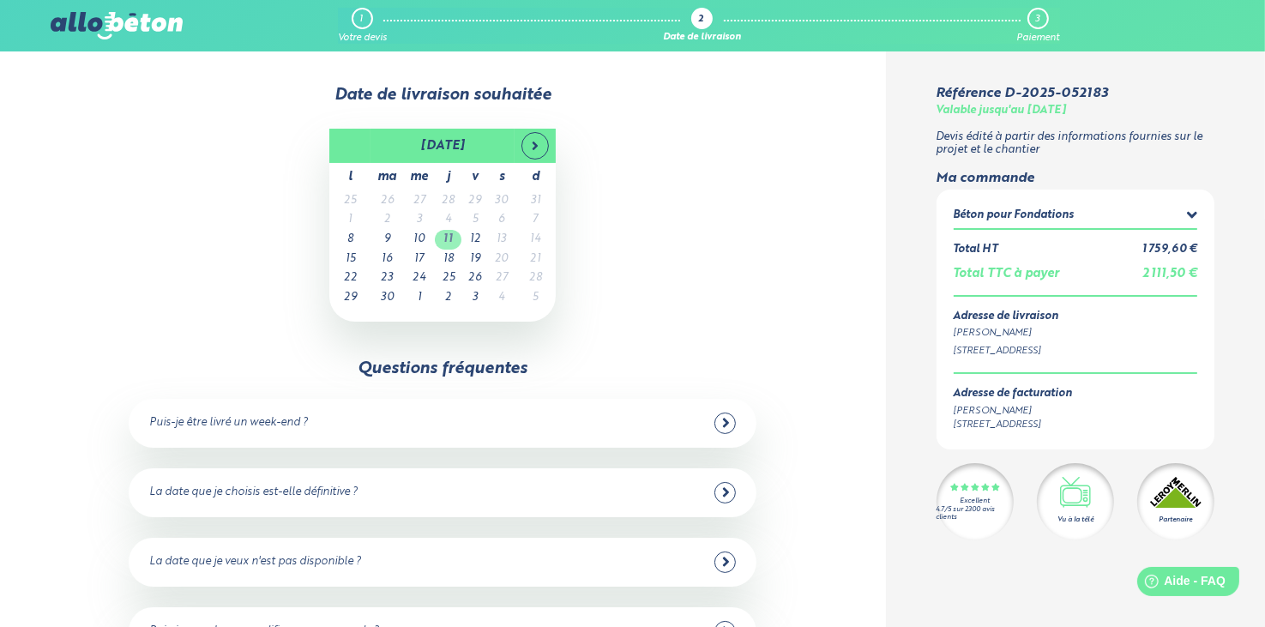
click at [449, 236] on td "11" at bounding box center [448, 240] width 27 height 20
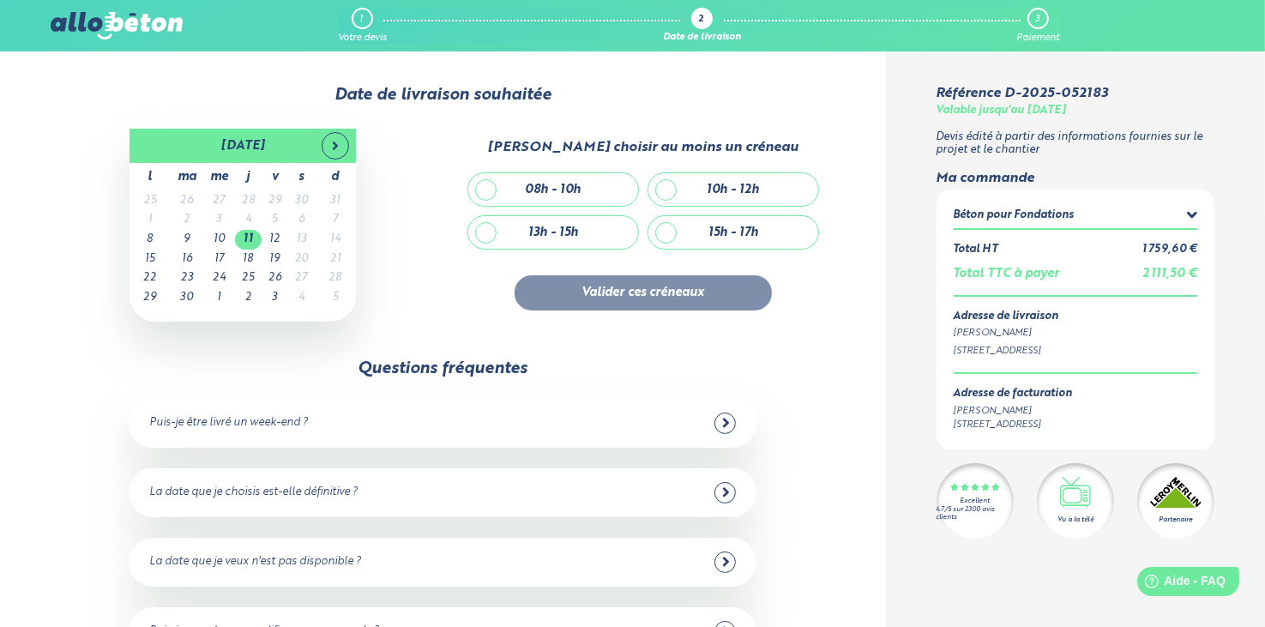
click at [664, 189] on div "10h - 12h" at bounding box center [733, 189] width 170 height 33
checkbox input "true"
click at [646, 300] on button "Valider ces créneaux" at bounding box center [642, 292] width 257 height 35
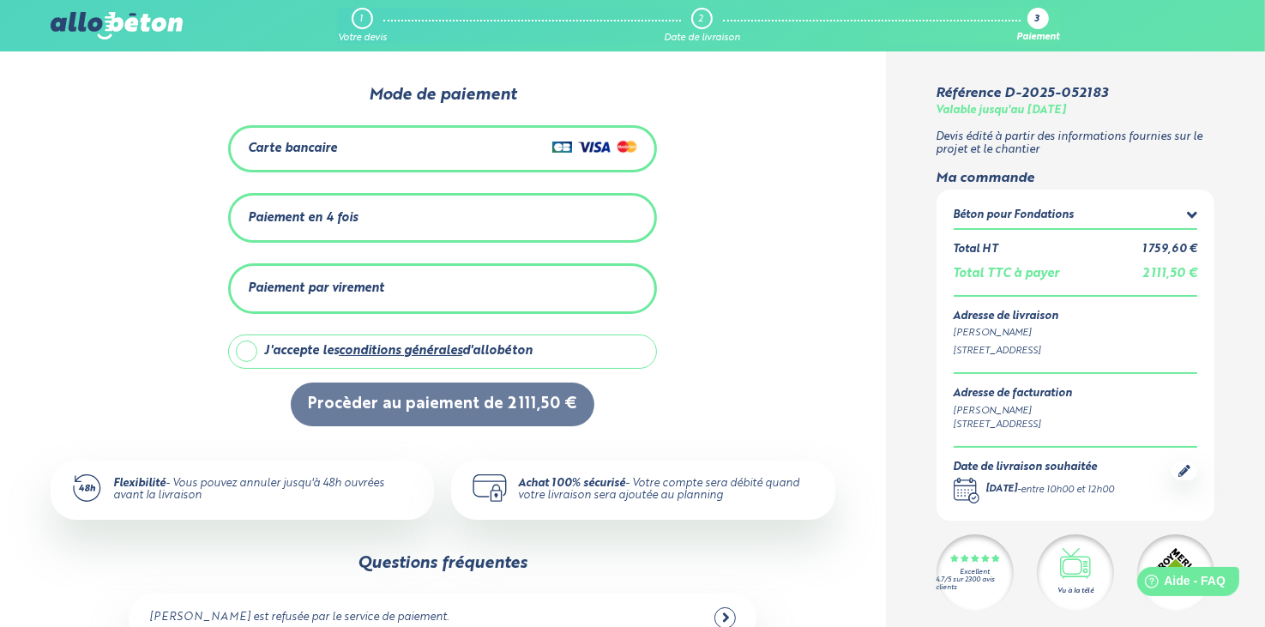
click at [292, 284] on div "Paiement par virement" at bounding box center [316, 288] width 136 height 15
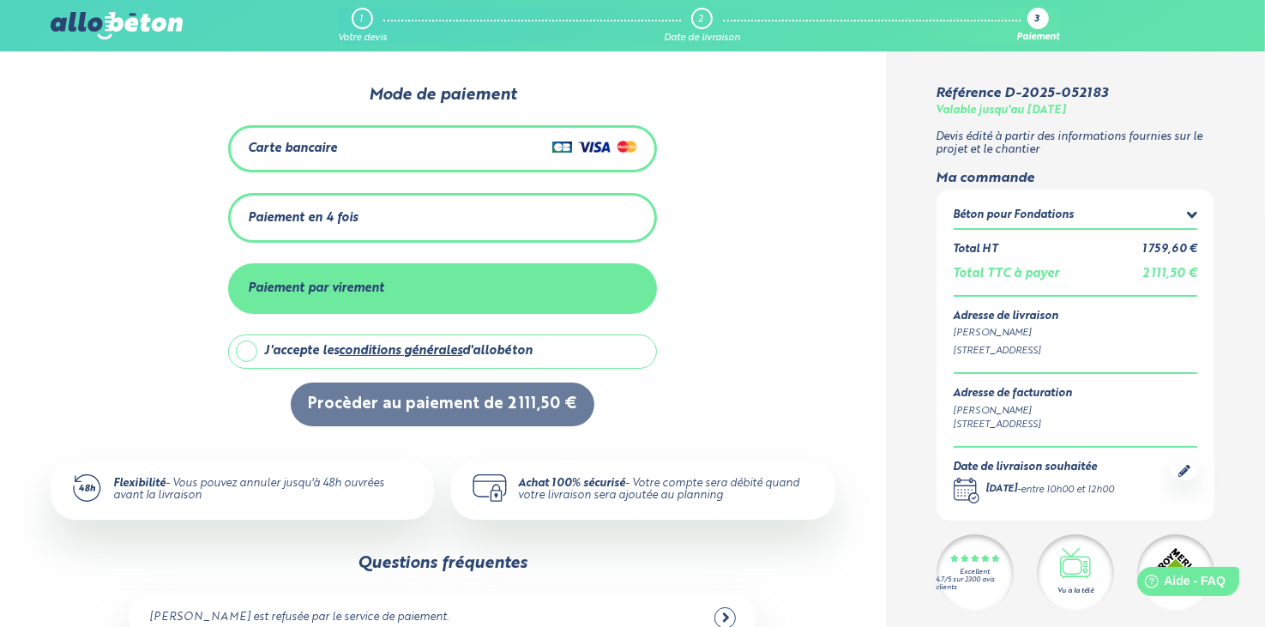
click at [247, 342] on label "J'accepte les conditions générales d'allobéton" at bounding box center [442, 351] width 429 height 34
checkbox input "true"
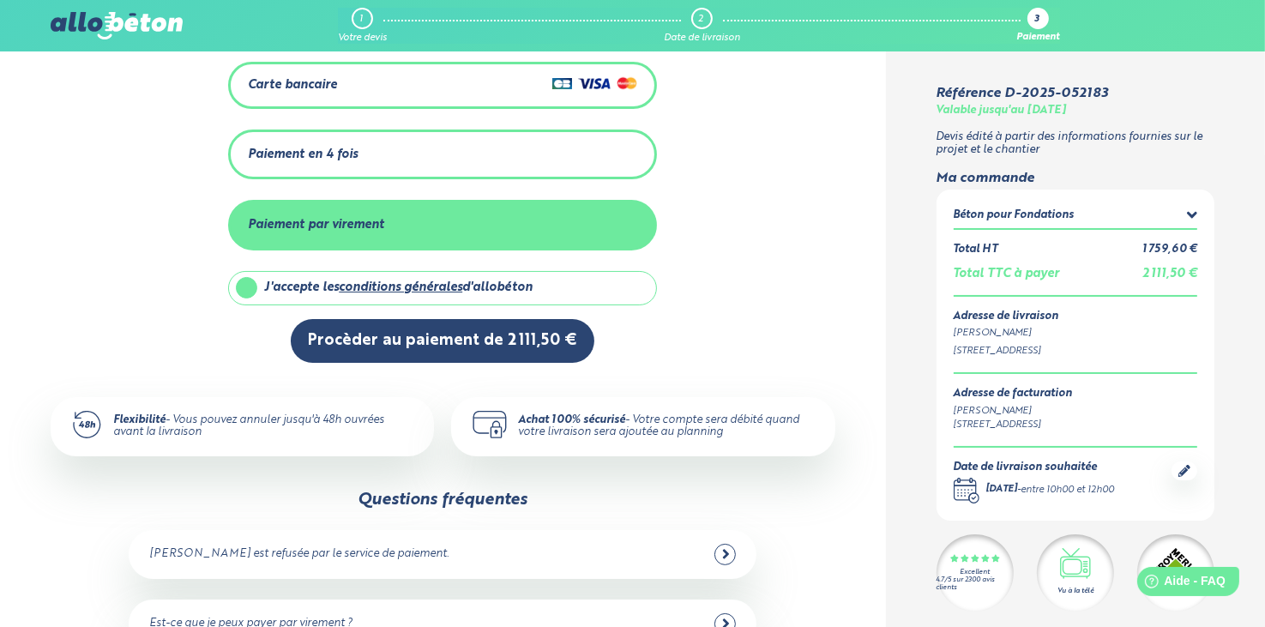
scroll to position [19, 0]
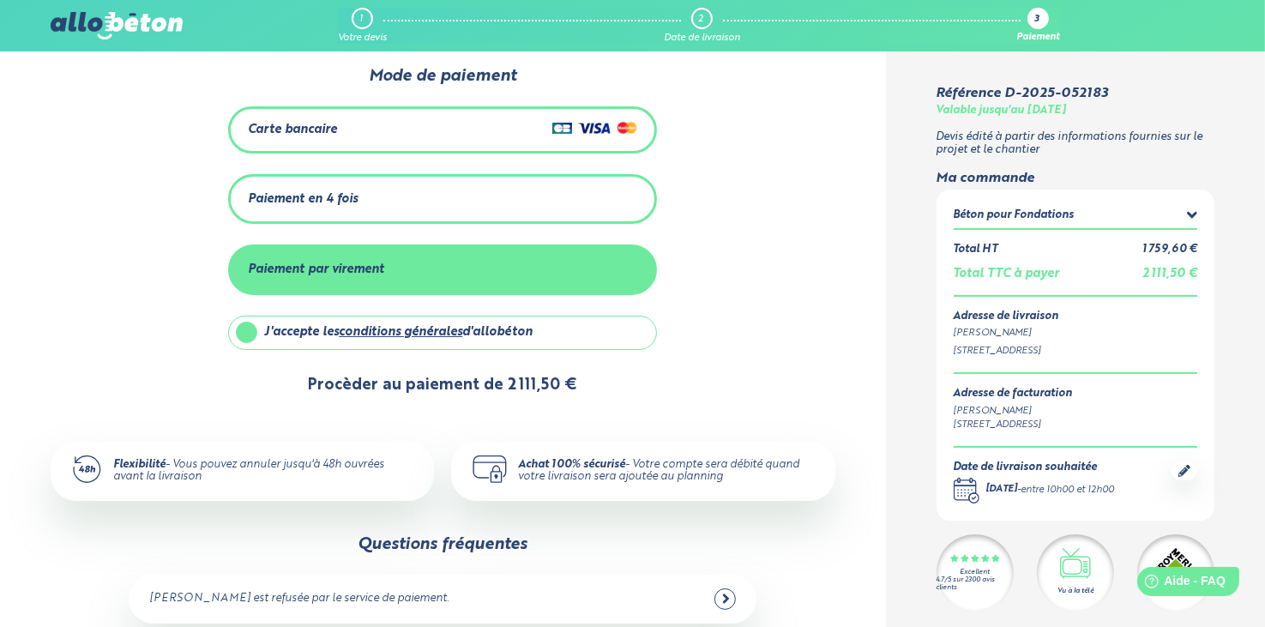
click at [428, 380] on button "Procèder au paiement de 2 111,50 €" at bounding box center [443, 386] width 304 height 44
